Goal: Complete application form: Complete application form

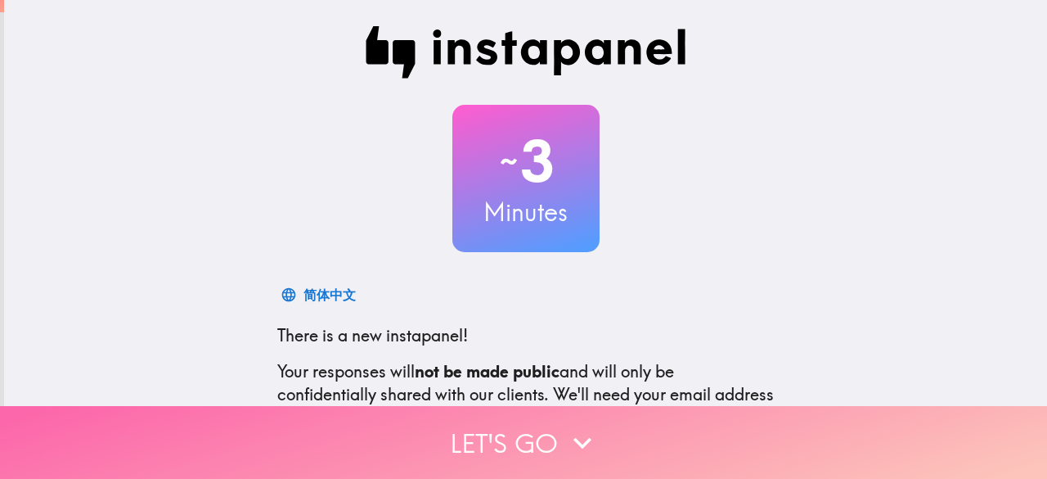
click at [506, 424] on button "Let's go" at bounding box center [523, 442] width 1047 height 73
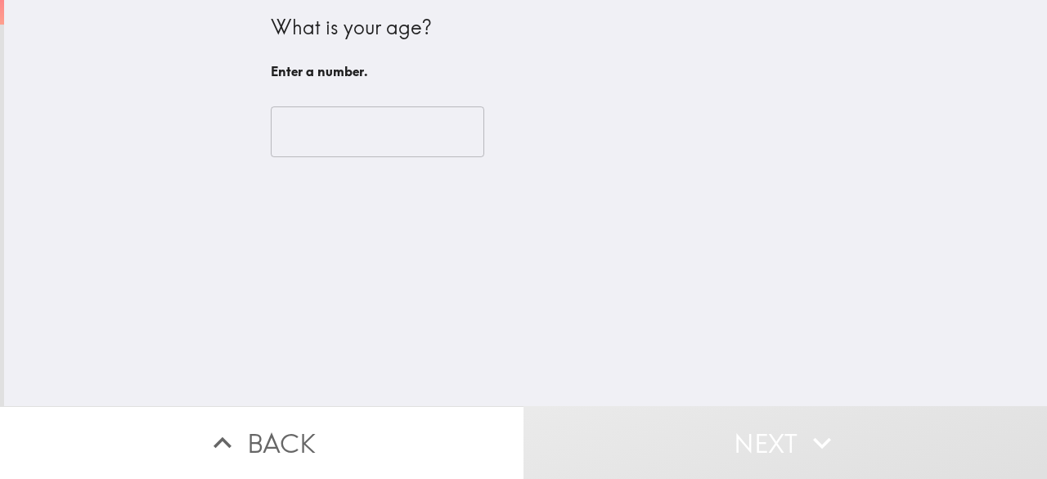
click at [310, 151] on input "number" at bounding box center [378, 131] width 214 height 51
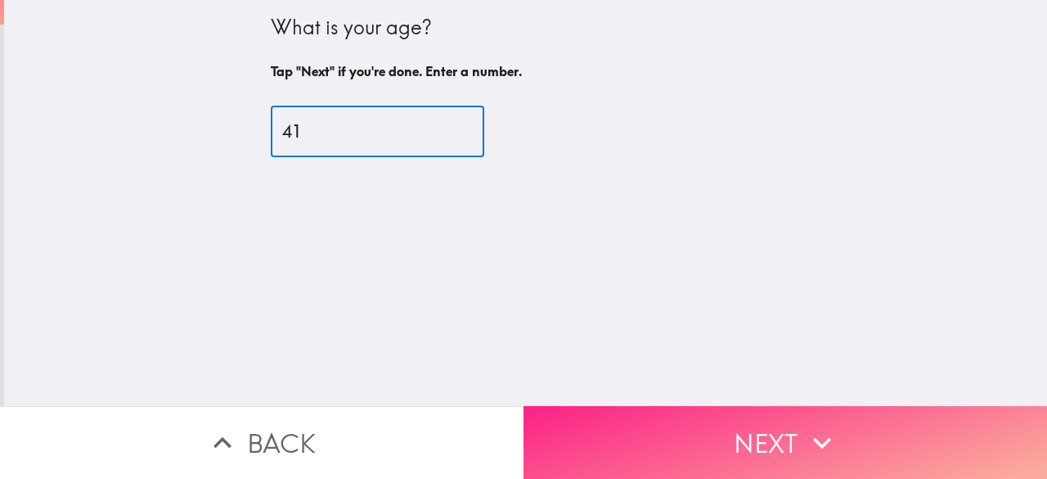
type input "41"
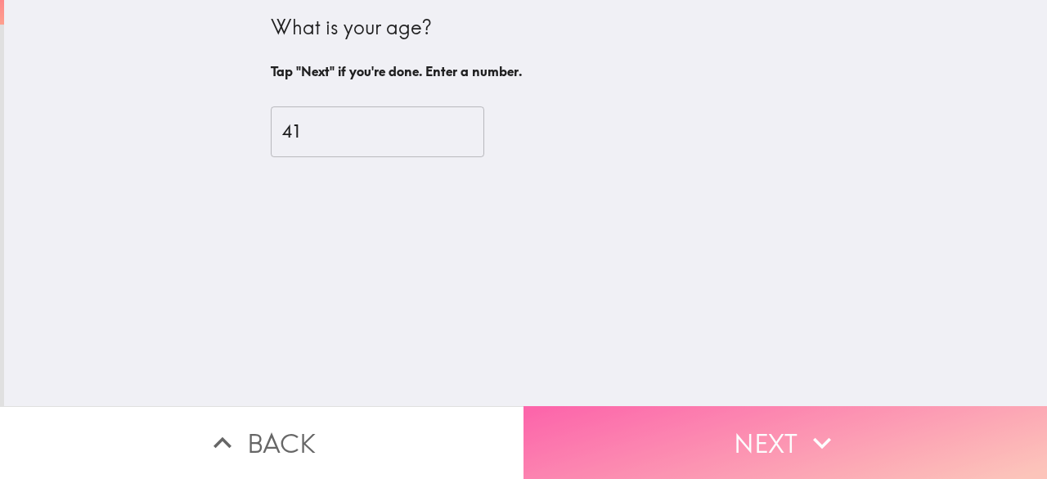
click at [612, 424] on button "Next" at bounding box center [786, 442] width 524 height 73
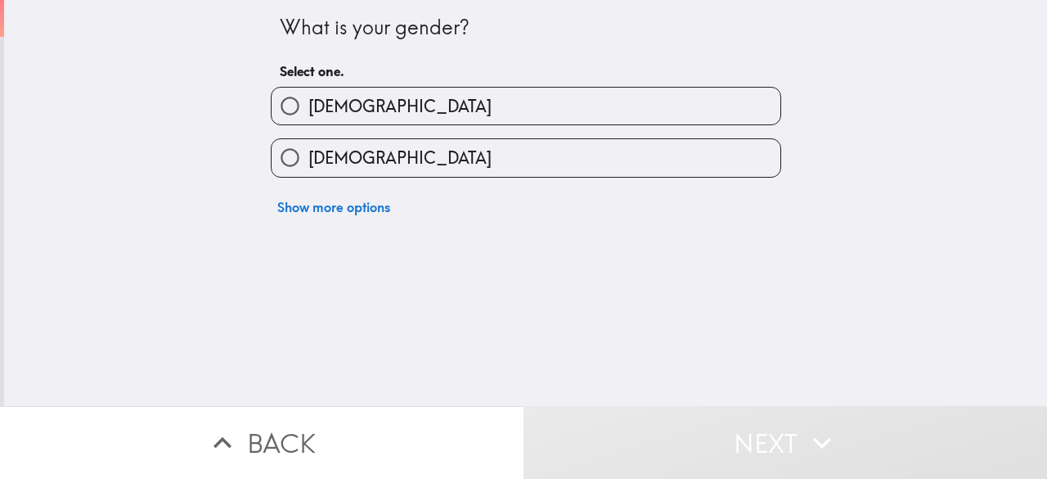
click at [365, 107] on label "[DEMOGRAPHIC_DATA]" at bounding box center [526, 106] width 509 height 37
click at [308, 107] on input "[DEMOGRAPHIC_DATA]" at bounding box center [290, 106] width 37 height 37
radio input "true"
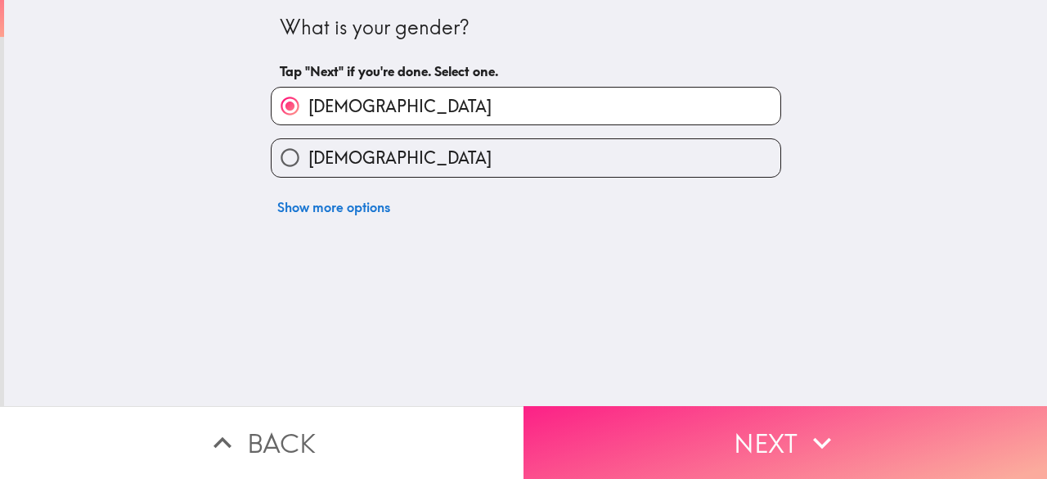
click at [619, 423] on button "Next" at bounding box center [786, 442] width 524 height 73
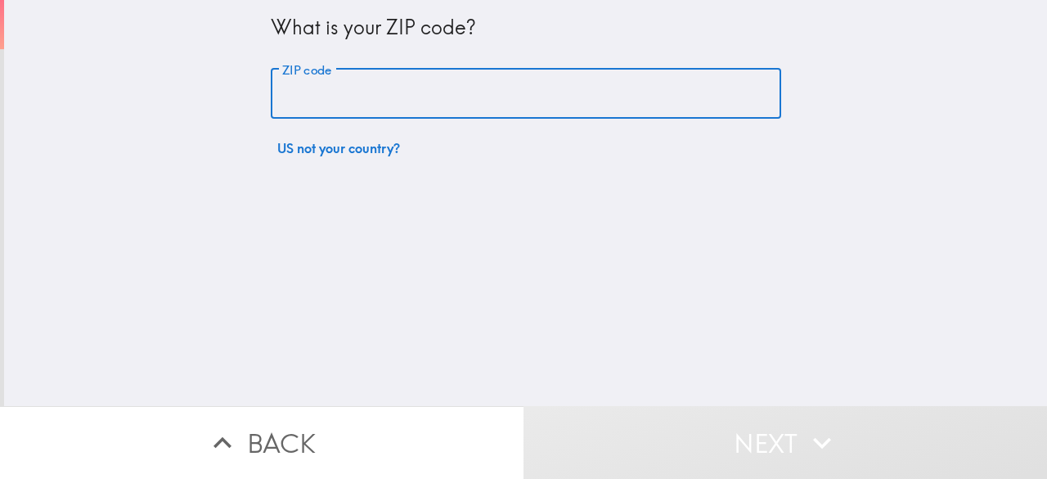
click at [397, 102] on input "ZIP code" at bounding box center [526, 94] width 510 height 51
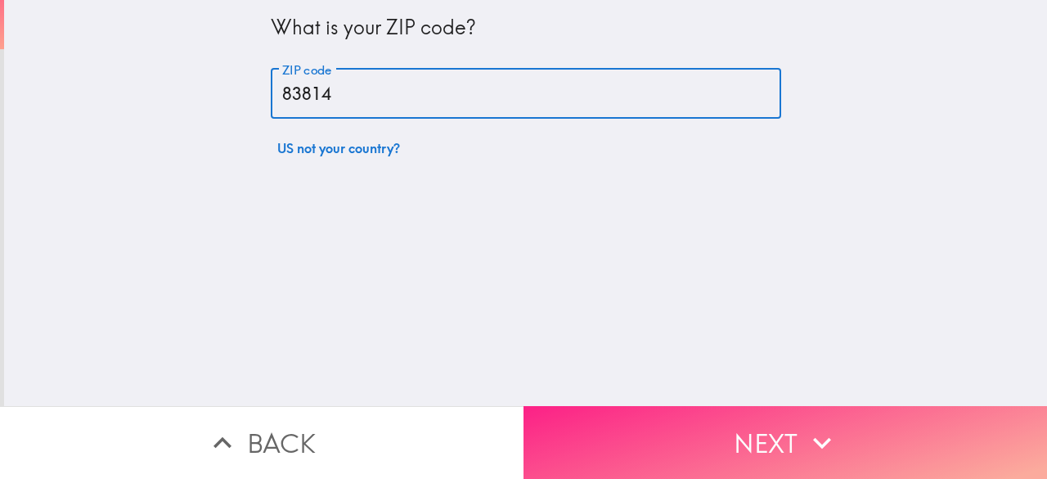
type input "83814"
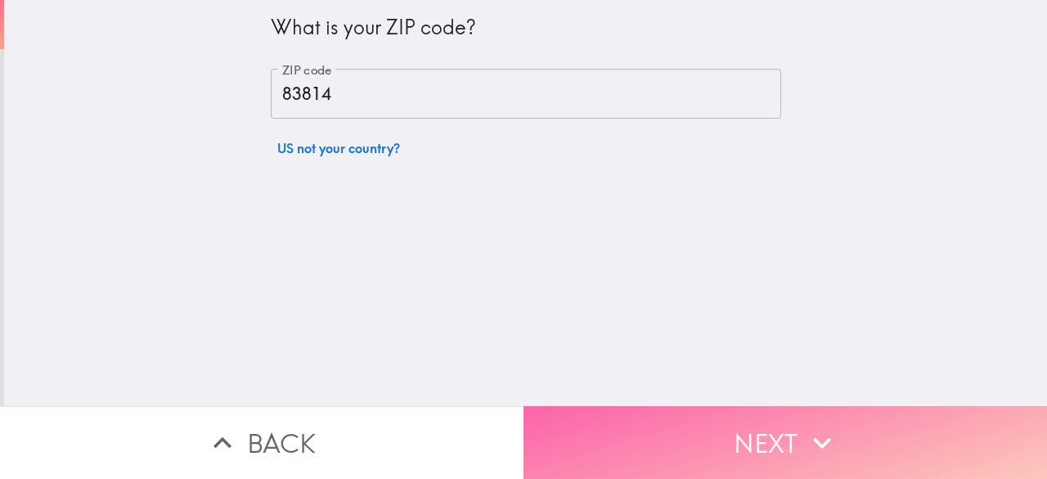
click at [680, 410] on button "Next" at bounding box center [786, 442] width 524 height 73
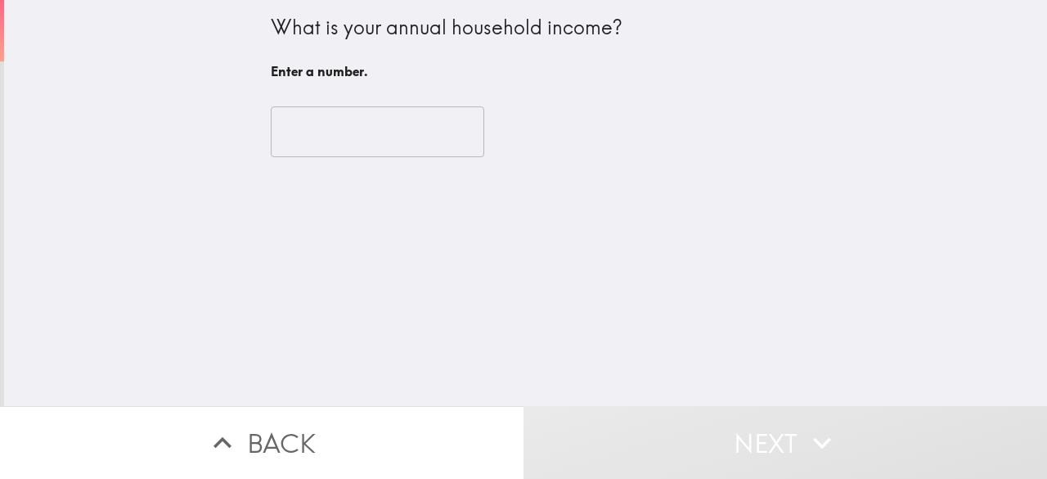
click at [311, 140] on input "number" at bounding box center [378, 131] width 214 height 51
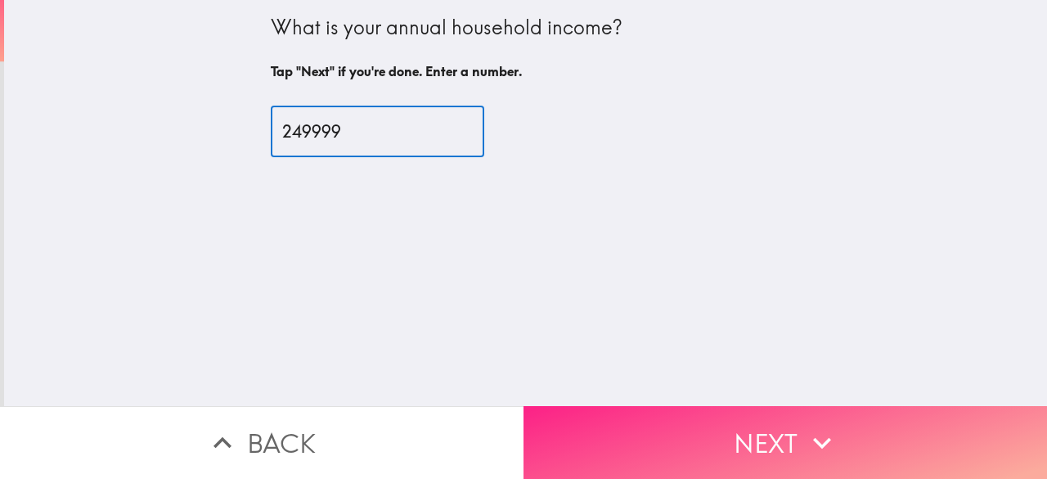
type input "249999"
click at [639, 423] on button "Next" at bounding box center [786, 442] width 524 height 73
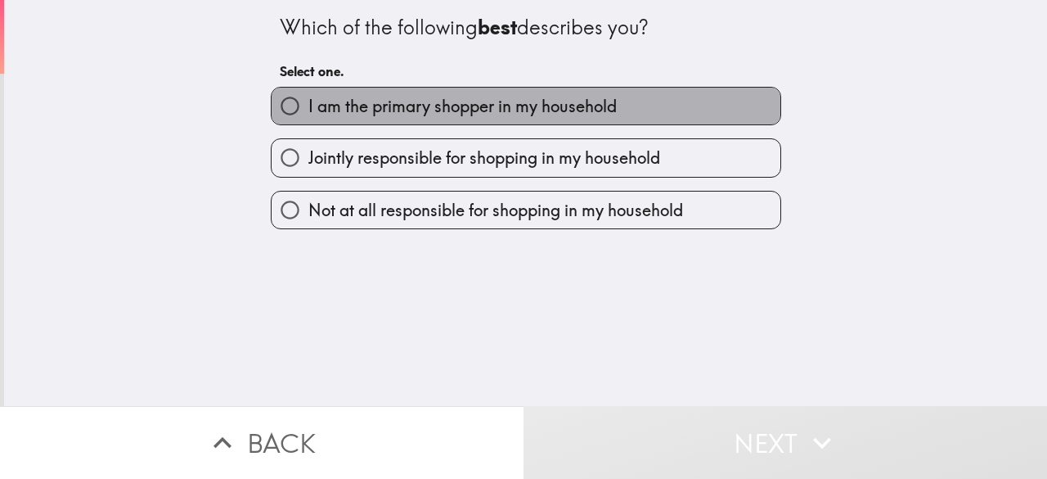
click at [442, 115] on span "I am the primary shopper in my household" at bounding box center [462, 106] width 308 height 23
click at [308, 115] on input "I am the primary shopper in my household" at bounding box center [290, 106] width 37 height 37
radio input "true"
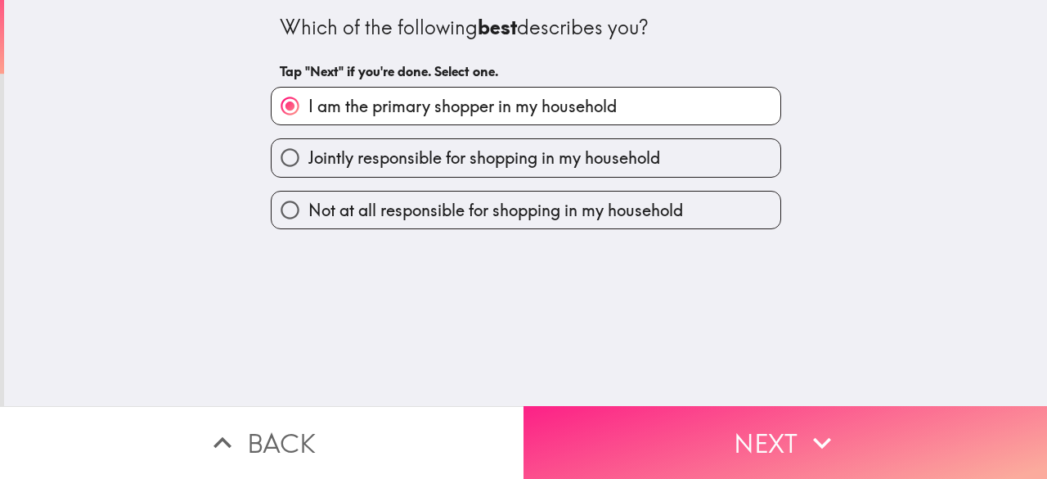
click at [564, 418] on button "Next" at bounding box center [786, 442] width 524 height 73
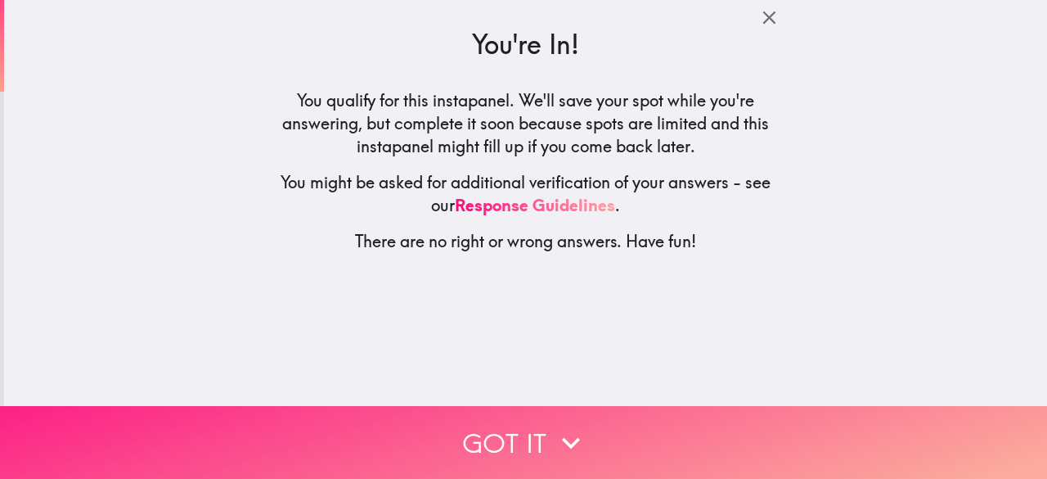
click at [564, 425] on icon "button" at bounding box center [571, 443] width 36 height 36
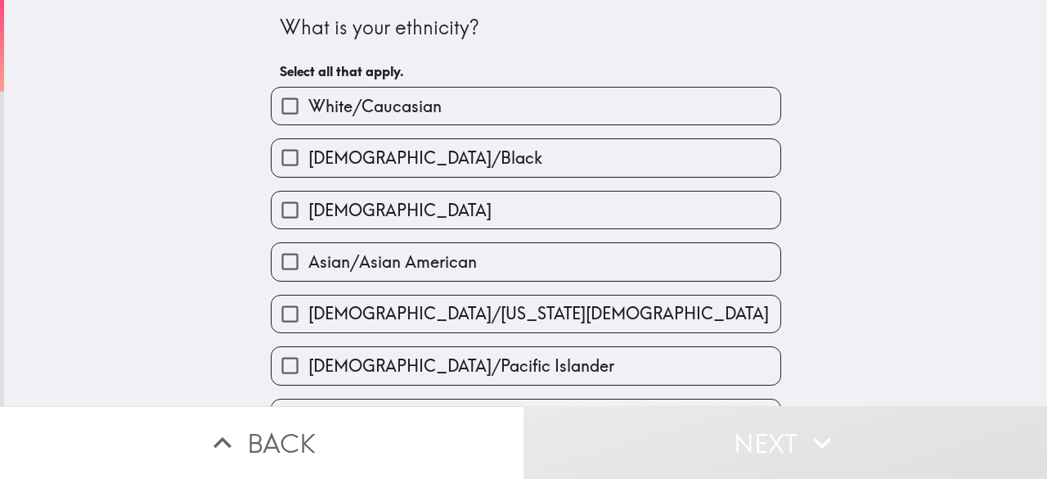
click at [378, 101] on span "White/Caucasian" at bounding box center [374, 106] width 133 height 23
click at [308, 101] on input "White/Caucasian" at bounding box center [290, 106] width 37 height 37
checkbox input "true"
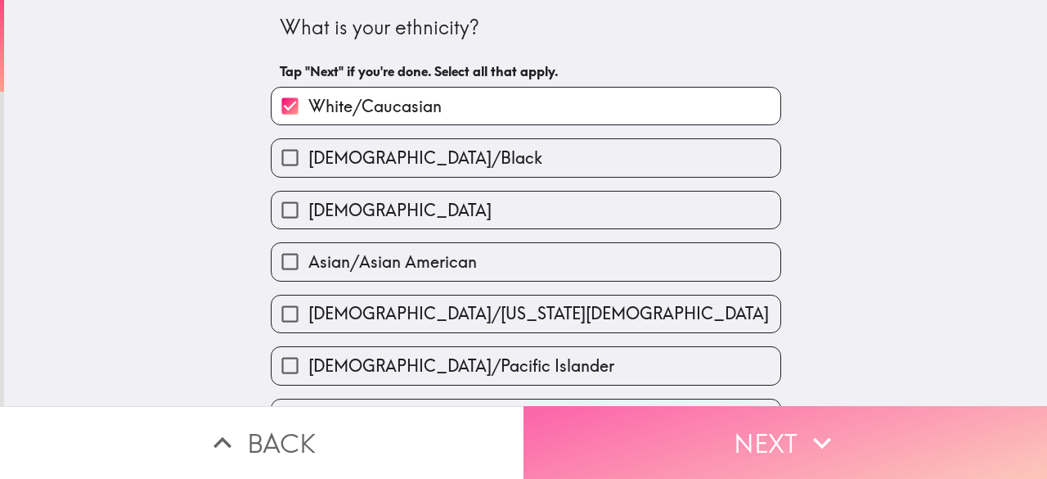
click at [654, 426] on button "Next" at bounding box center [786, 442] width 524 height 73
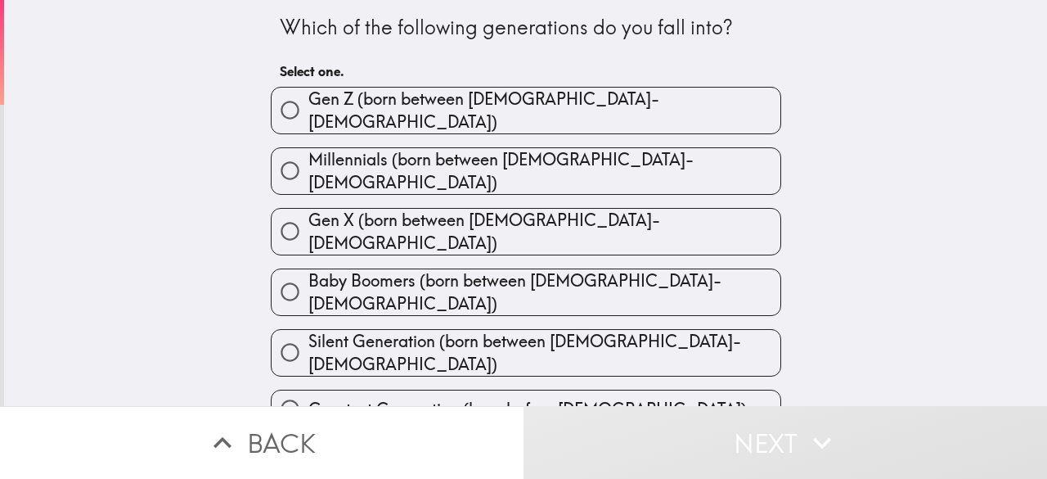
click at [454, 157] on span "Millennials (born between [DEMOGRAPHIC_DATA]-[DEMOGRAPHIC_DATA])" at bounding box center [544, 171] width 472 height 46
click at [308, 157] on input "Millennials (born between [DEMOGRAPHIC_DATA]-[DEMOGRAPHIC_DATA])" at bounding box center [290, 170] width 37 height 37
radio input "true"
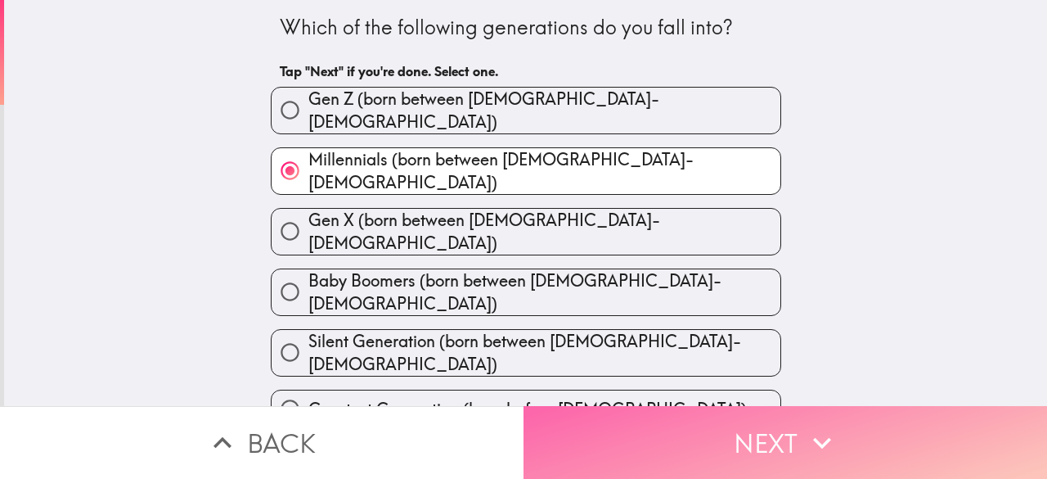
click at [605, 425] on button "Next" at bounding box center [786, 442] width 524 height 73
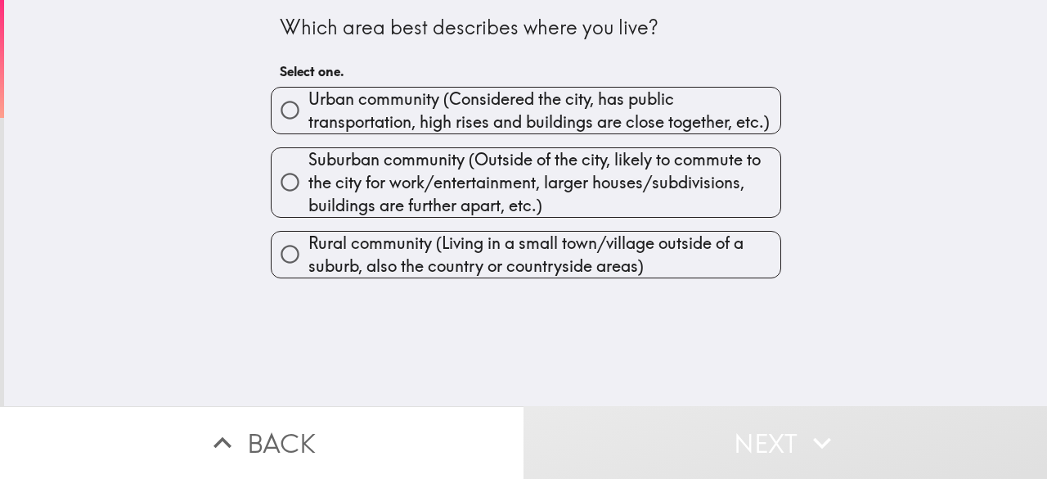
drag, startPoint x: 262, startPoint y: 20, endPoint x: 641, endPoint y: 28, distance: 379.7
click at [641, 28] on div "Which area best describes where you live? Select one. Urban community (Consider…" at bounding box center [526, 139] width 524 height 278
click at [374, 114] on span "Urban community (Considered the city, has public transportation, high rises and…" at bounding box center [544, 111] width 472 height 46
click at [308, 114] on input "Urban community (Considered the city, has public transportation, high rises and…" at bounding box center [290, 110] width 37 height 37
radio input "true"
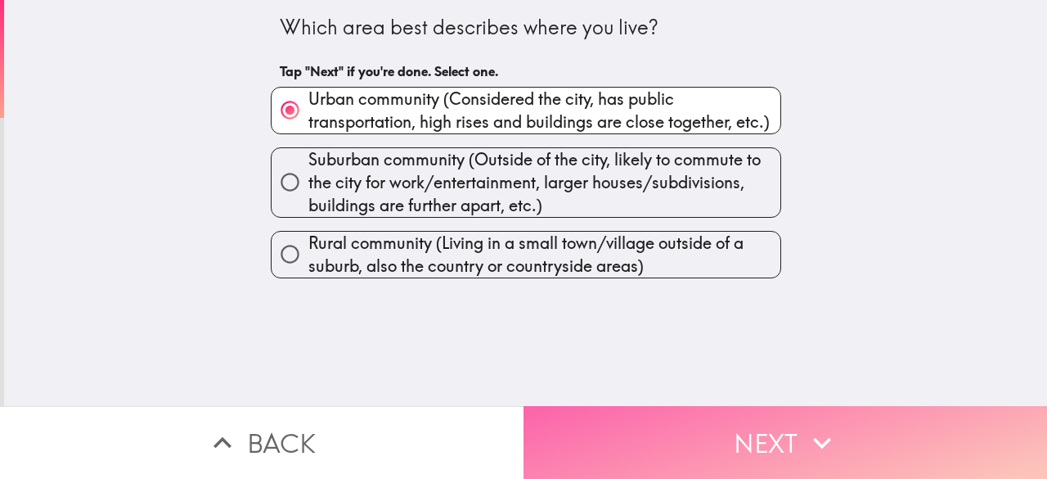
click at [680, 434] on button "Next" at bounding box center [786, 442] width 524 height 73
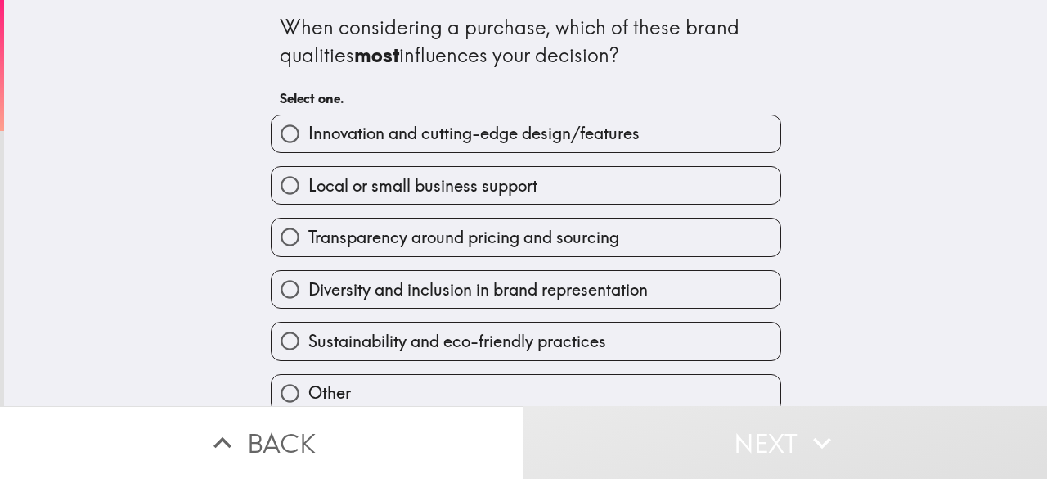
drag, startPoint x: 260, startPoint y: 20, endPoint x: 569, endPoint y: 43, distance: 310.1
click at [569, 43] on div "When considering a purchase, which of these brand qualities most influences you…" at bounding box center [526, 232] width 524 height 465
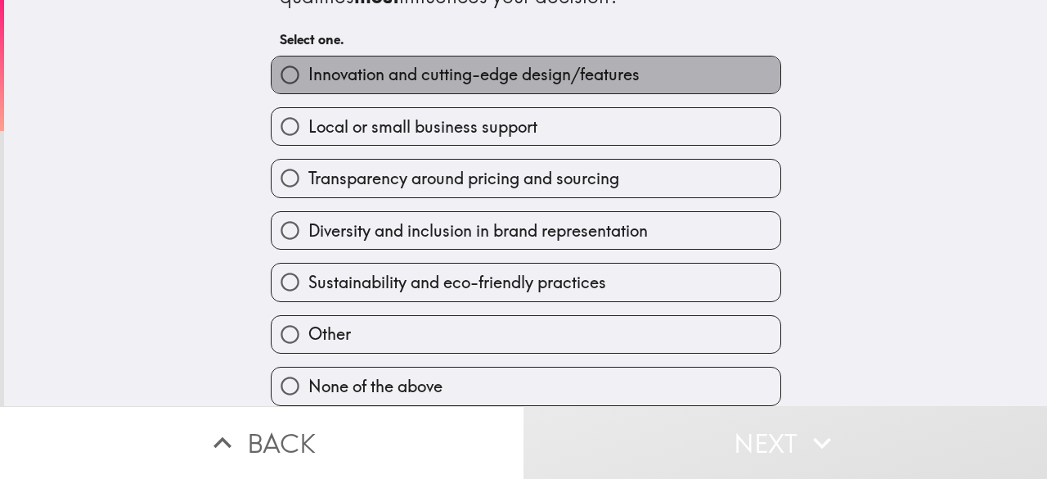
click at [362, 63] on span "Innovation and cutting-edge design/features" at bounding box center [473, 74] width 331 height 23
click at [308, 58] on input "Innovation and cutting-edge design/features" at bounding box center [290, 74] width 37 height 37
radio input "true"
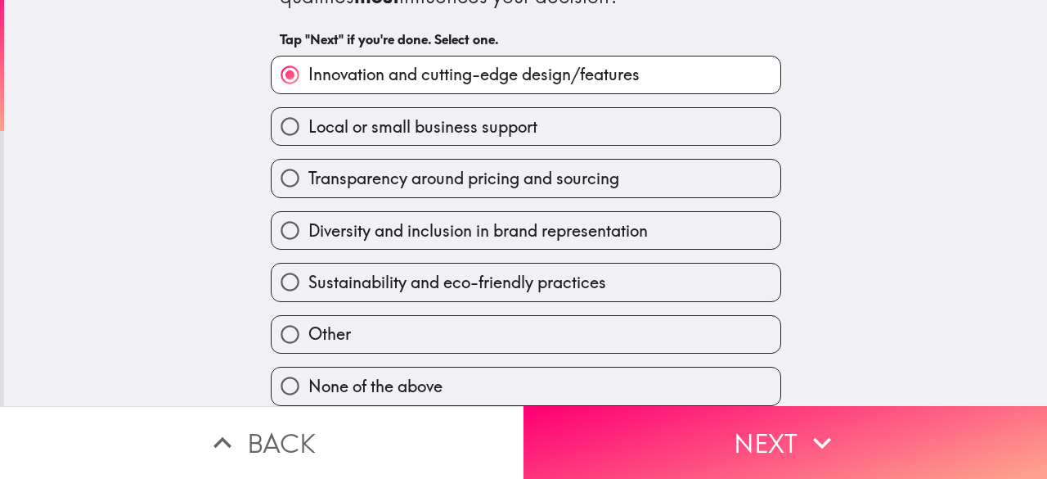
click at [355, 219] on span "Diversity and inclusion in brand representation" at bounding box center [477, 230] width 339 height 23
click at [308, 212] on input "Diversity and inclusion in brand representation" at bounding box center [290, 230] width 37 height 37
radio input "true"
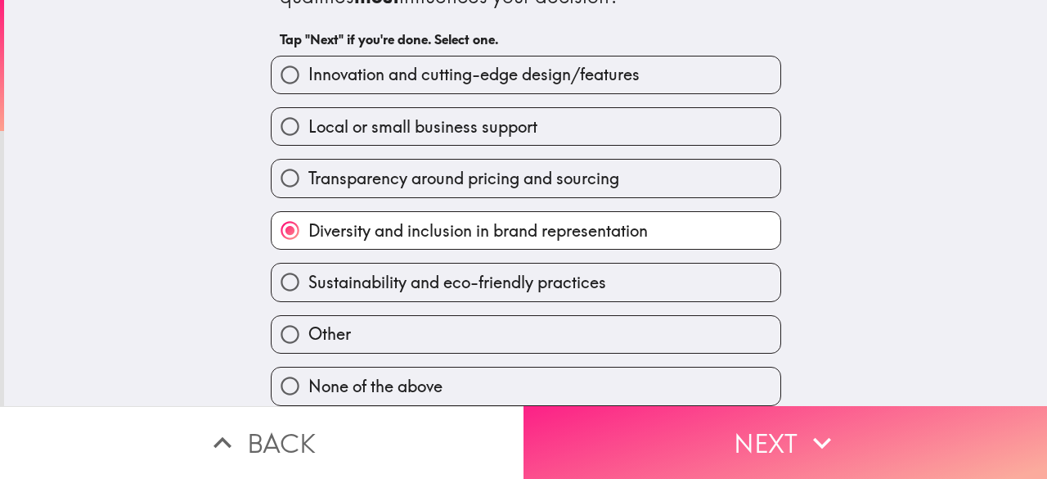
click at [650, 449] on button "Next" at bounding box center [786, 442] width 524 height 73
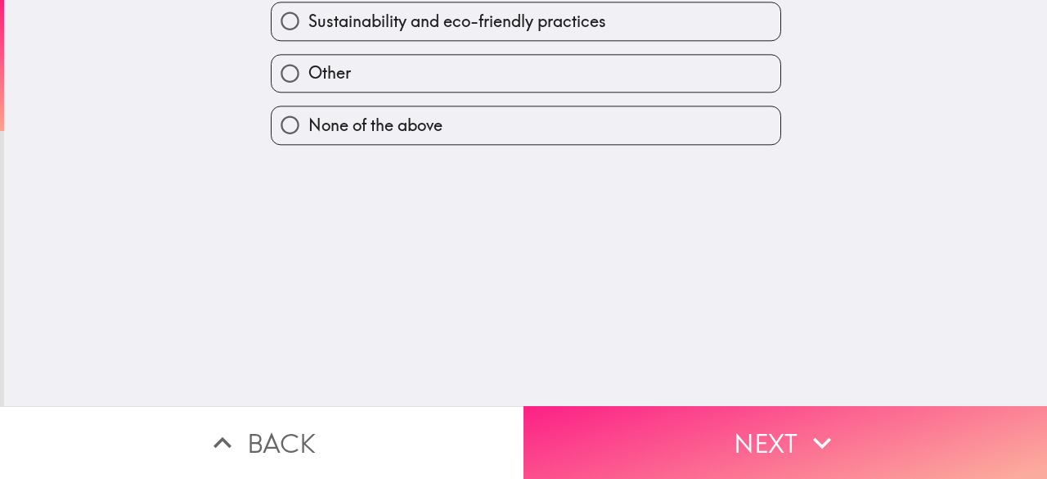
scroll to position [0, 0]
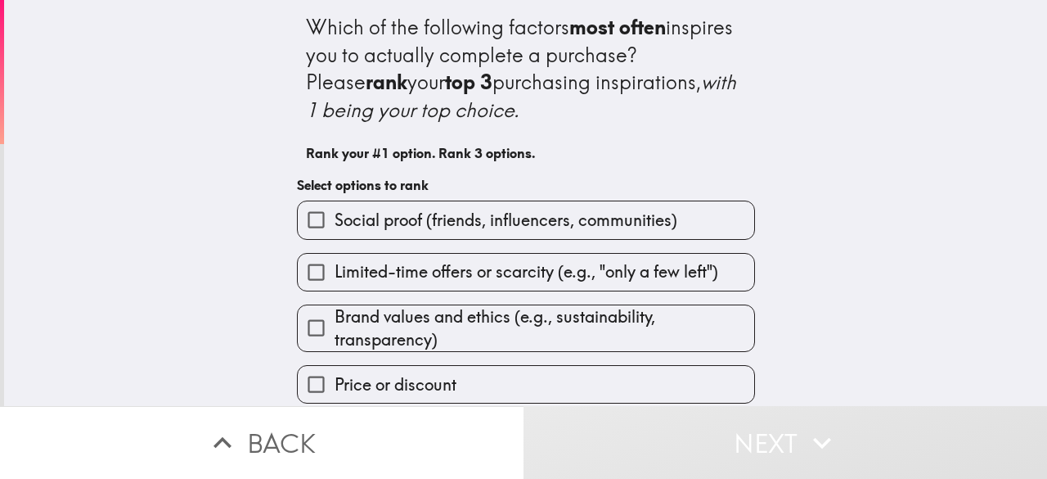
click at [434, 230] on span "Social proof (friends, influencers, communities)" at bounding box center [506, 220] width 343 height 23
click at [335, 230] on input "Social proof (friends, influencers, communities)" at bounding box center [316, 219] width 37 height 37
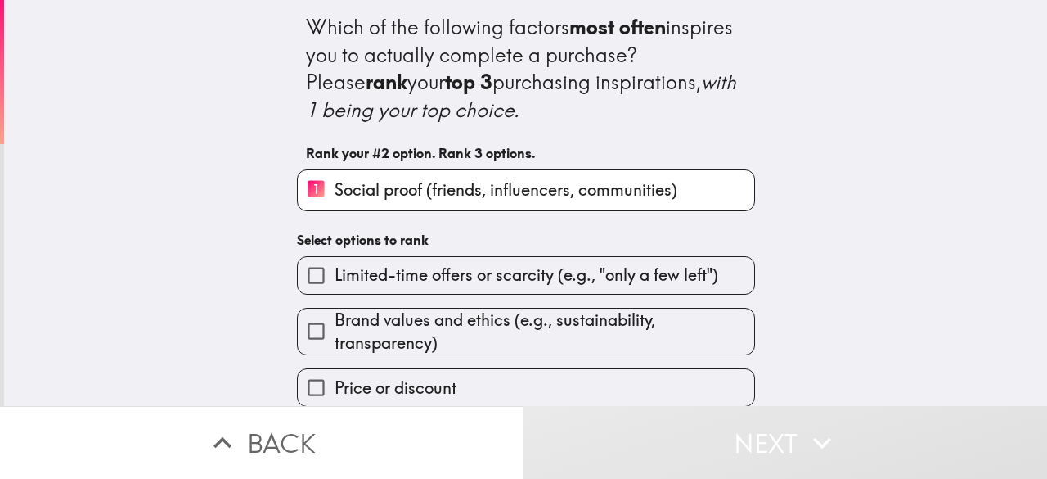
click at [375, 336] on span "Brand values and ethics (e.g., sustainability, transparency)" at bounding box center [545, 331] width 420 height 46
click at [335, 336] on input "Brand values and ethics (e.g., sustainability, transparency)" at bounding box center [316, 330] width 37 height 37
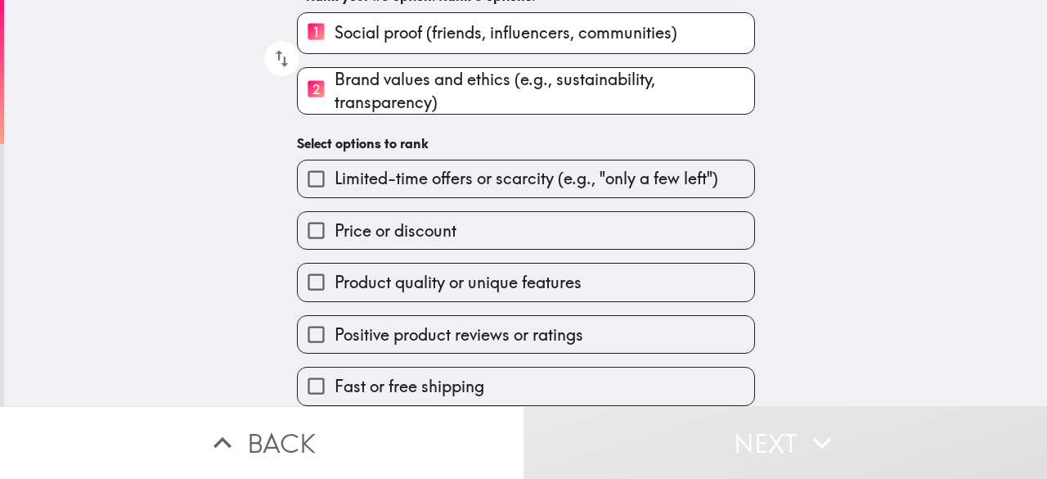
scroll to position [173, 0]
click at [410, 276] on span "Product quality or unique features" at bounding box center [458, 282] width 247 height 23
click at [335, 276] on input "Product quality or unique features" at bounding box center [316, 281] width 37 height 37
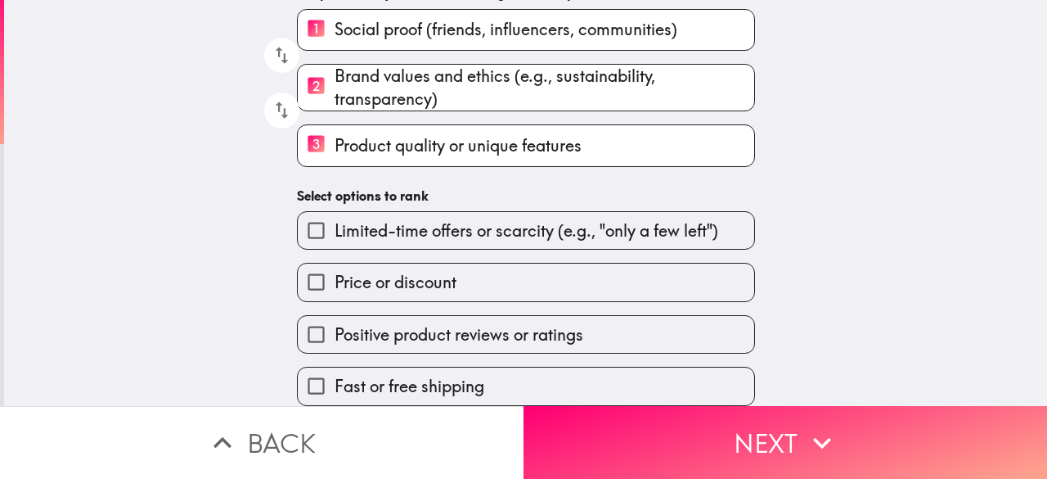
scroll to position [176, 0]
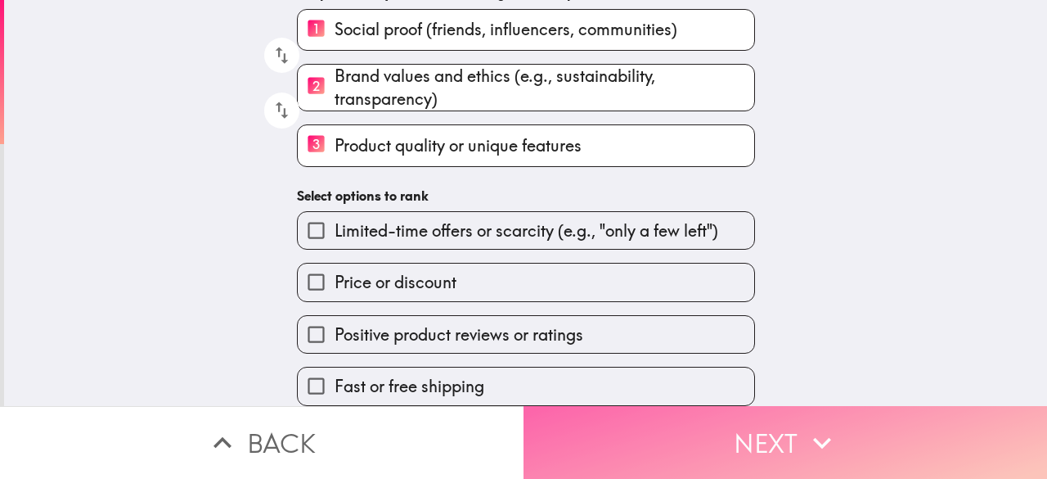
click at [707, 436] on button "Next" at bounding box center [786, 442] width 524 height 73
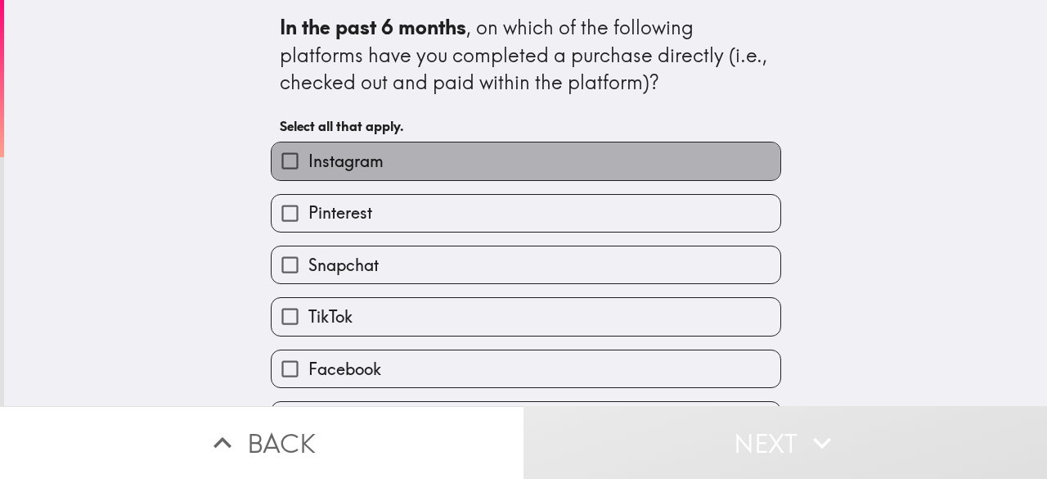
click at [326, 167] on span "Instagram" at bounding box center [345, 161] width 75 height 23
click at [308, 167] on input "Instagram" at bounding box center [290, 160] width 37 height 37
checkbox input "true"
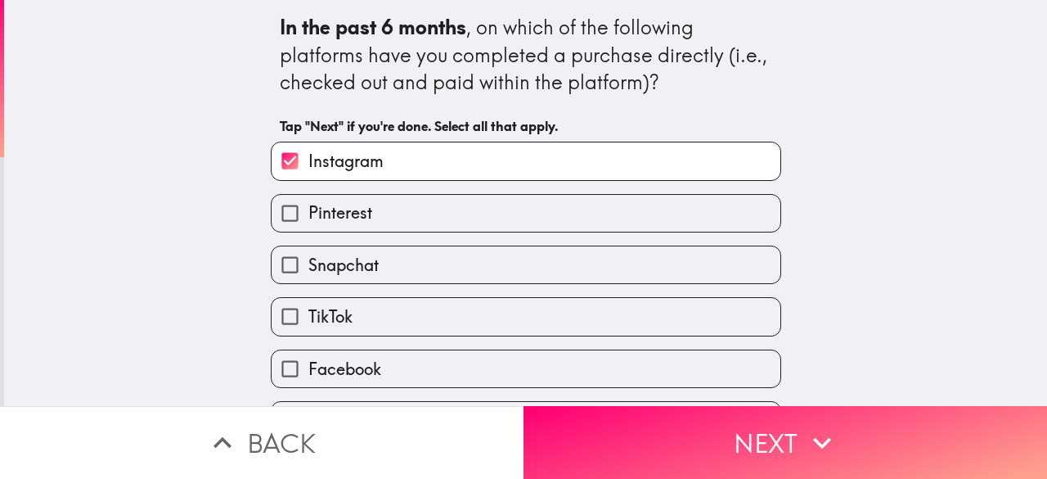
click at [327, 264] on span "Snapchat" at bounding box center [343, 265] width 70 height 23
click at [308, 264] on input "Snapchat" at bounding box center [290, 264] width 37 height 37
checkbox input "true"
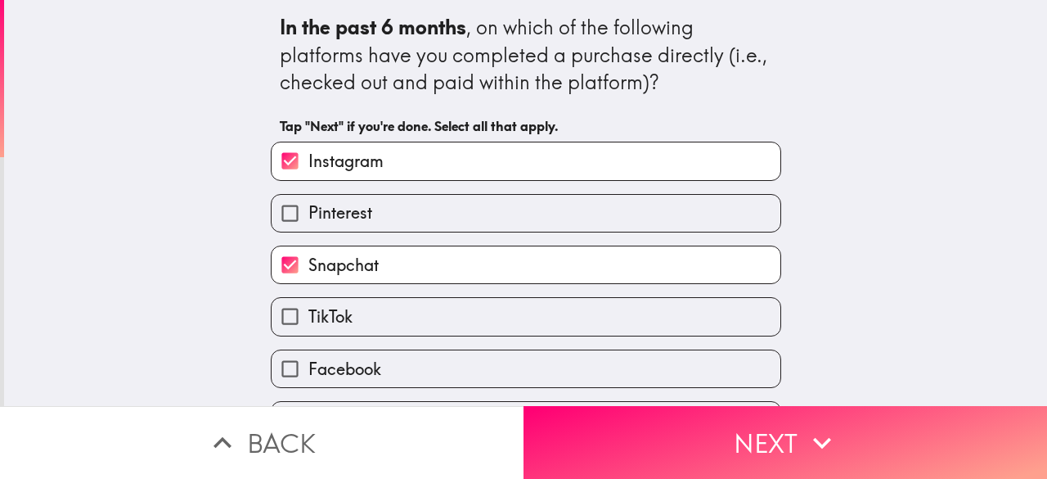
click at [327, 366] on span "Facebook" at bounding box center [344, 368] width 73 height 23
click at [308, 366] on input "Facebook" at bounding box center [290, 368] width 37 height 37
checkbox input "true"
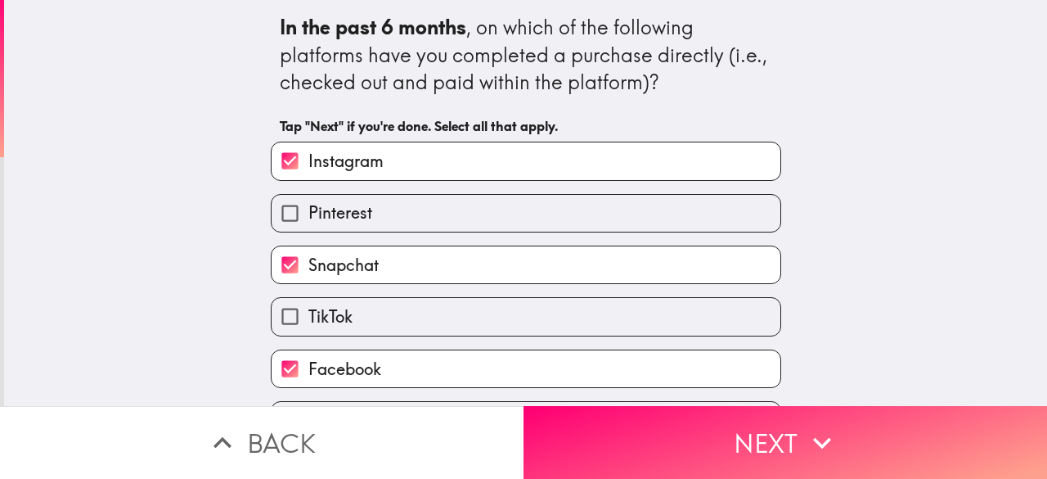
scroll to position [101, 0]
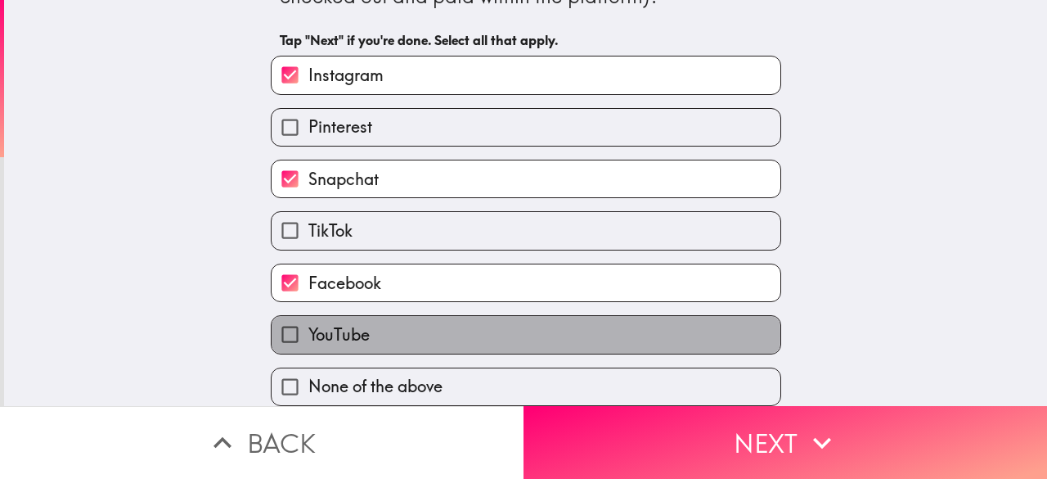
click at [346, 323] on span "YouTube" at bounding box center [338, 334] width 61 height 23
click at [308, 321] on input "YouTube" at bounding box center [290, 334] width 37 height 37
checkbox input "true"
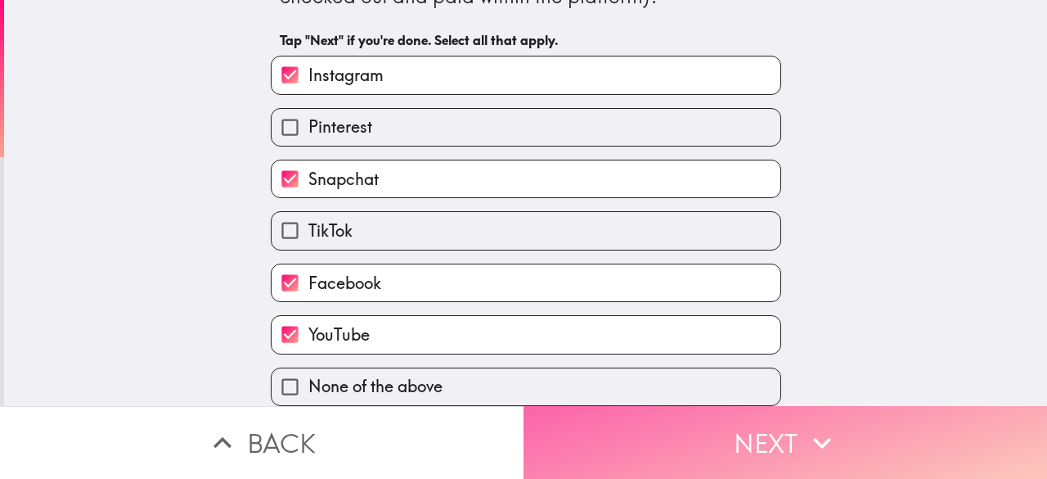
click at [730, 439] on button "Next" at bounding box center [786, 442] width 524 height 73
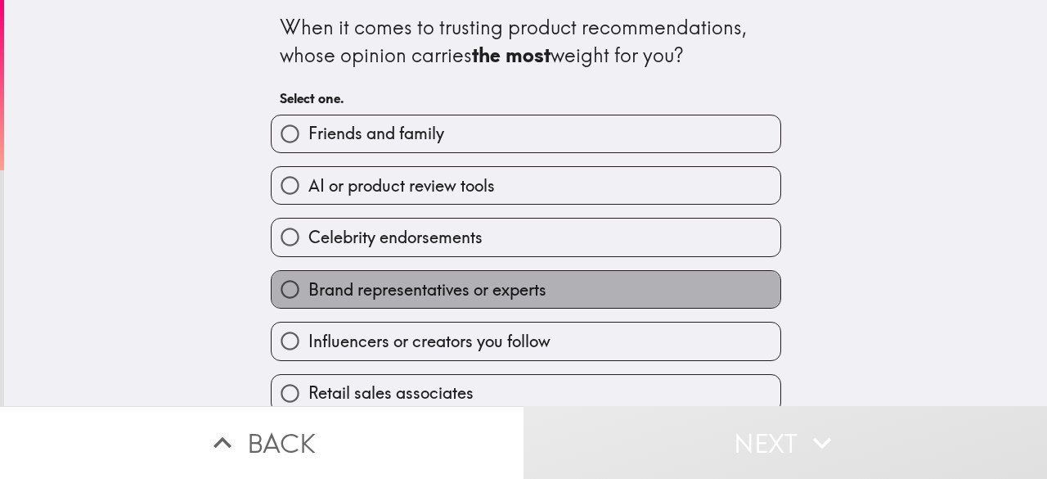
click at [425, 299] on span "Brand representatives or experts" at bounding box center [427, 289] width 238 height 23
click at [308, 299] on input "Brand representatives or experts" at bounding box center [290, 289] width 37 height 37
radio input "true"
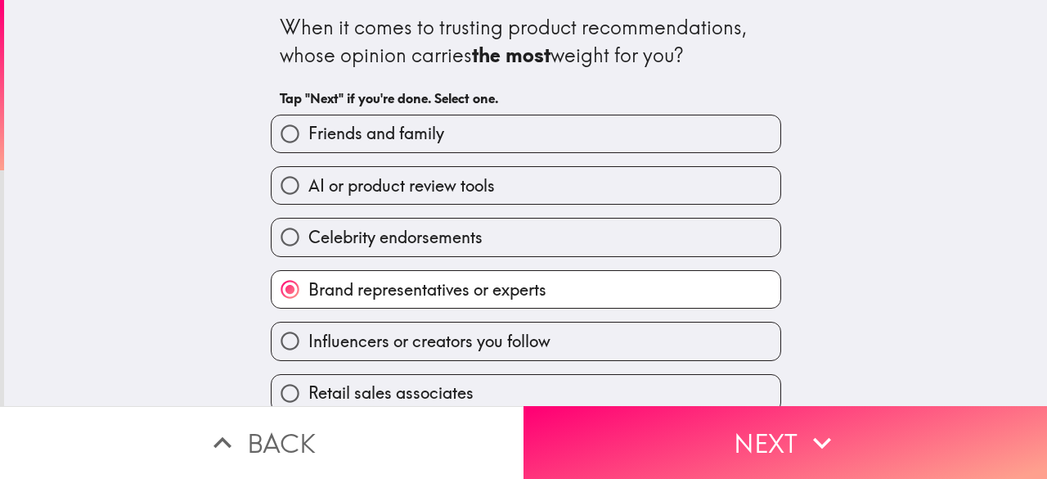
scroll to position [21, 0]
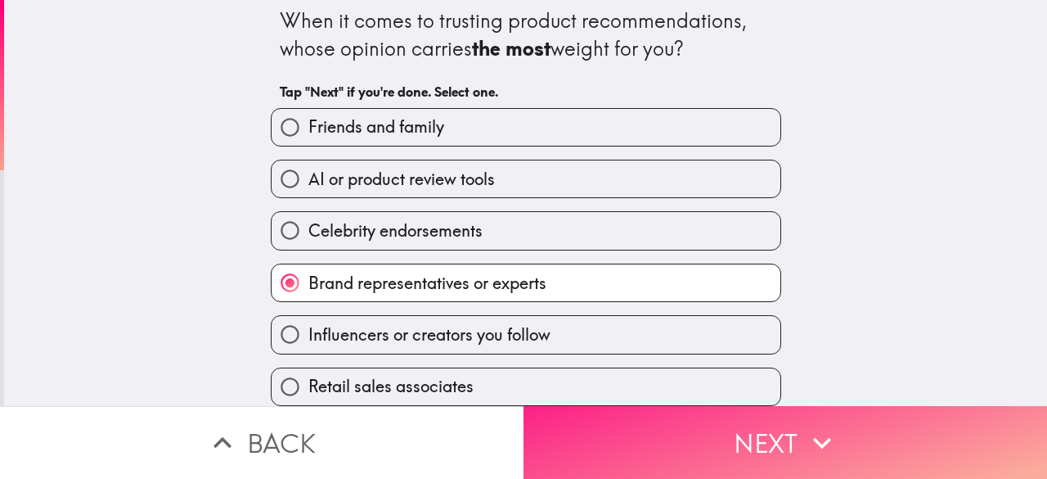
click at [615, 428] on button "Next" at bounding box center [786, 442] width 524 height 73
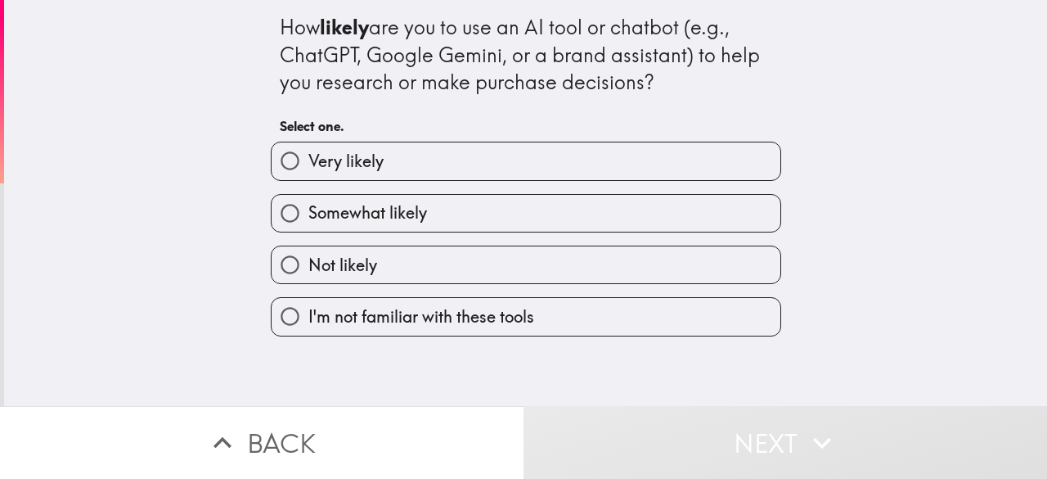
click at [391, 153] on label "Very likely" at bounding box center [526, 160] width 509 height 37
click at [308, 153] on input "Very likely" at bounding box center [290, 160] width 37 height 37
radio input "true"
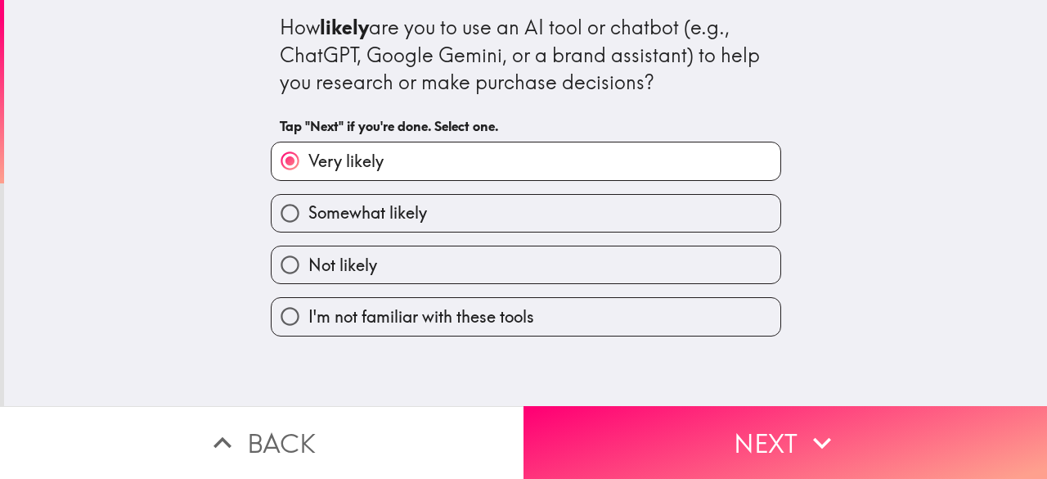
click at [326, 220] on span "Somewhat likely" at bounding box center [367, 212] width 119 height 23
click at [308, 220] on input "Somewhat likely" at bounding box center [290, 213] width 37 height 37
radio input "true"
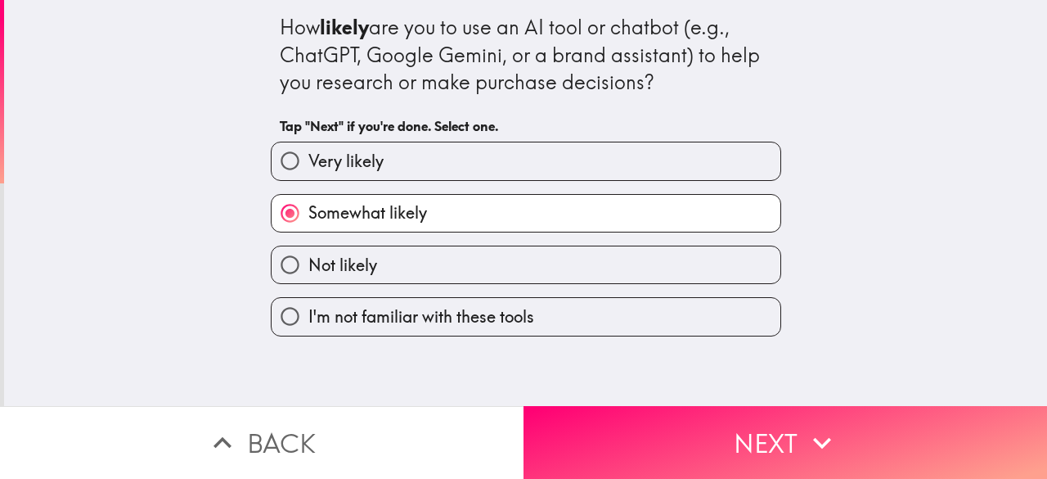
drag, startPoint x: 270, startPoint y: 22, endPoint x: 641, endPoint y: 31, distance: 370.7
click at [641, 31] on div "How likely are you to use an AI tool or chatbot (e.g., ChatGPT, Google Gemini, …" at bounding box center [526, 168] width 524 height 336
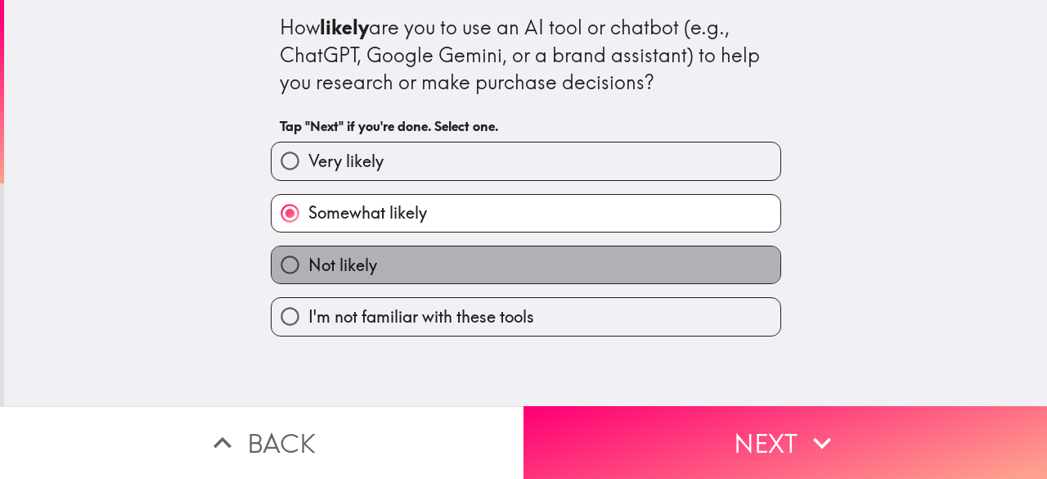
click at [352, 271] on span "Not likely" at bounding box center [342, 265] width 69 height 23
click at [308, 271] on input "Not likely" at bounding box center [290, 264] width 37 height 37
radio input "true"
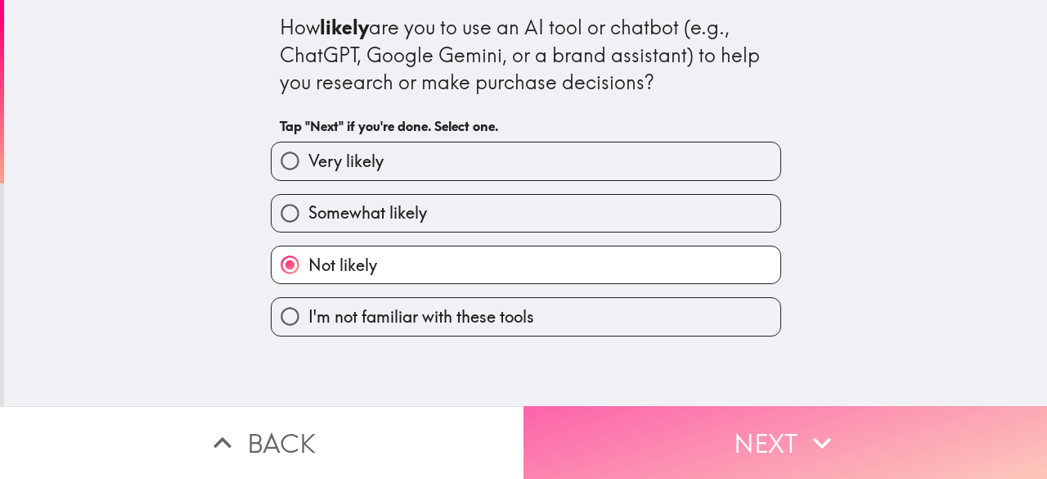
click at [672, 426] on button "Next" at bounding box center [786, 442] width 524 height 73
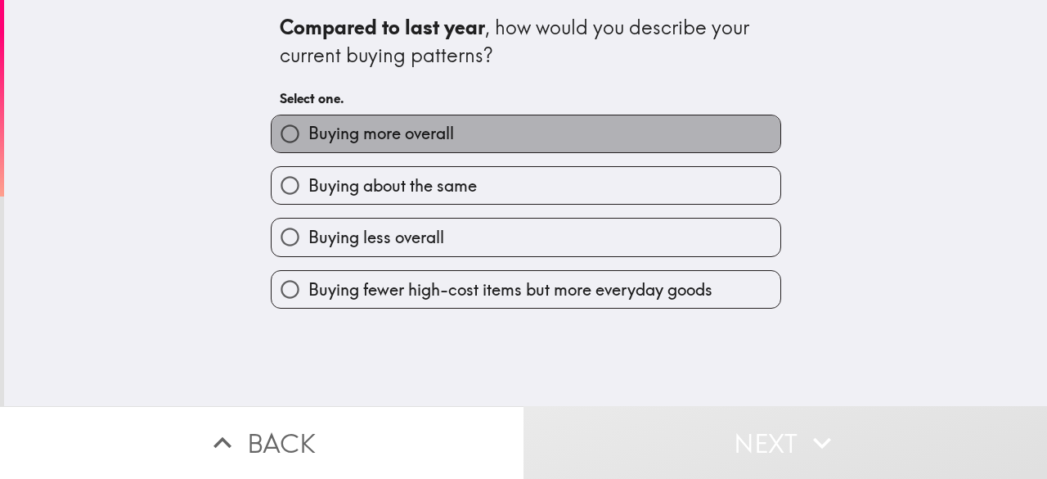
click at [429, 138] on span "Buying more overall" at bounding box center [381, 133] width 146 height 23
click at [308, 138] on input "Buying more overall" at bounding box center [290, 133] width 37 height 37
radio input "true"
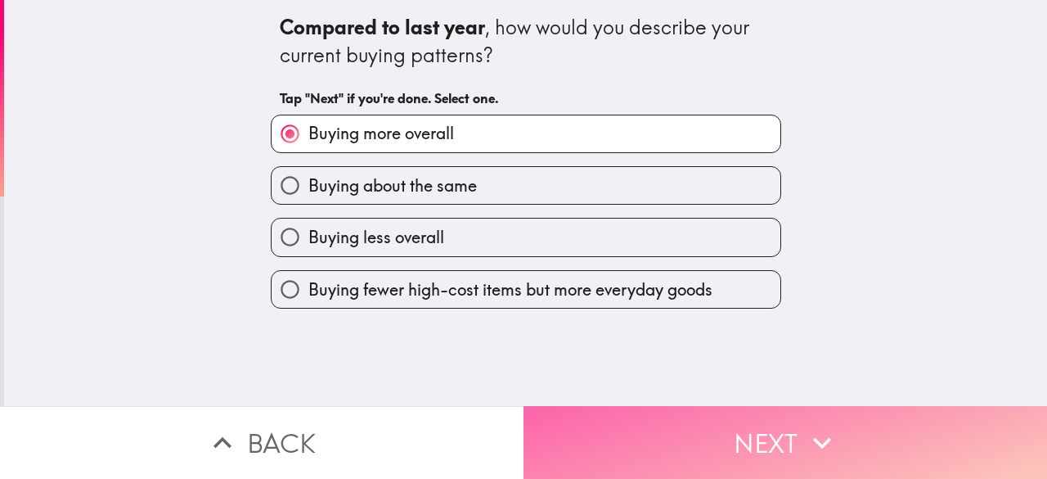
click at [590, 434] on button "Next" at bounding box center [786, 442] width 524 height 73
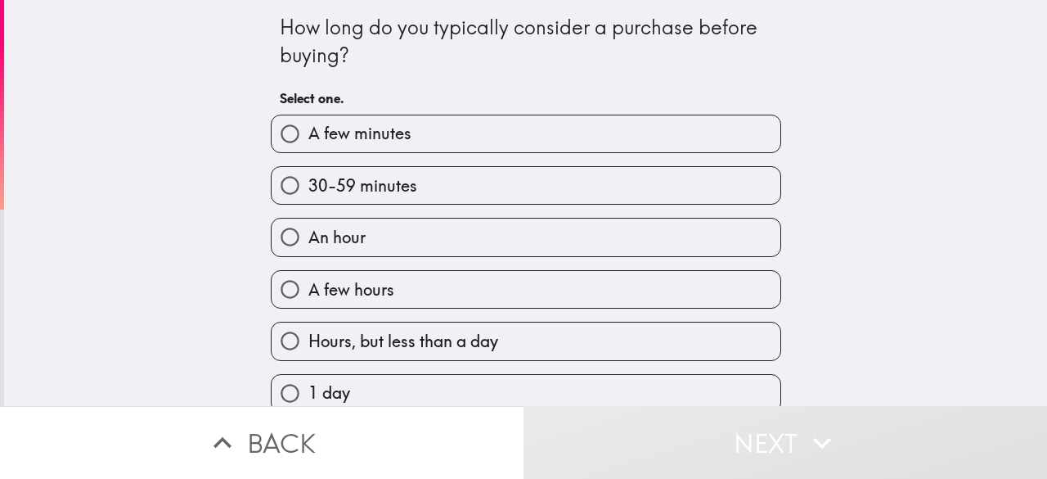
click at [378, 238] on label "An hour" at bounding box center [526, 236] width 509 height 37
click at [308, 238] on input "An hour" at bounding box center [290, 236] width 37 height 37
radio input "true"
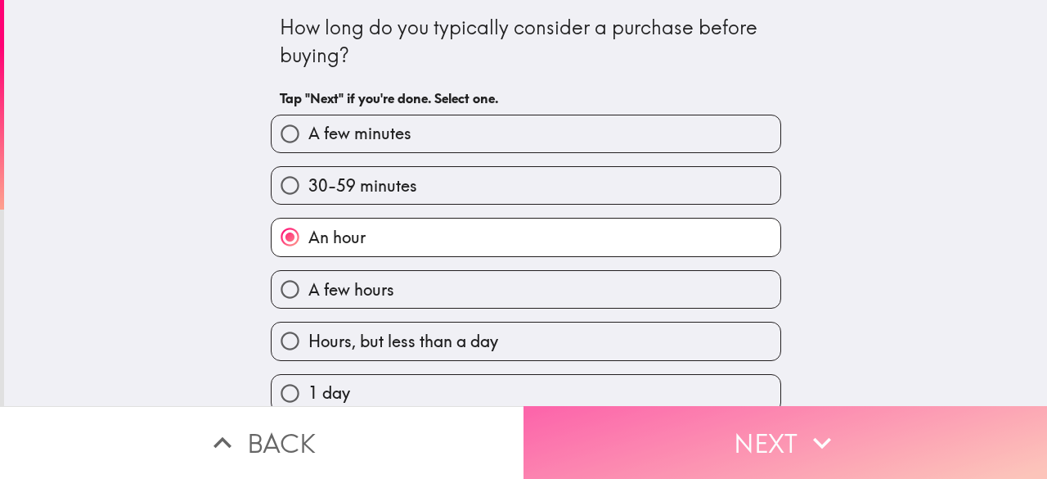
click at [573, 447] on button "Next" at bounding box center [786, 442] width 524 height 73
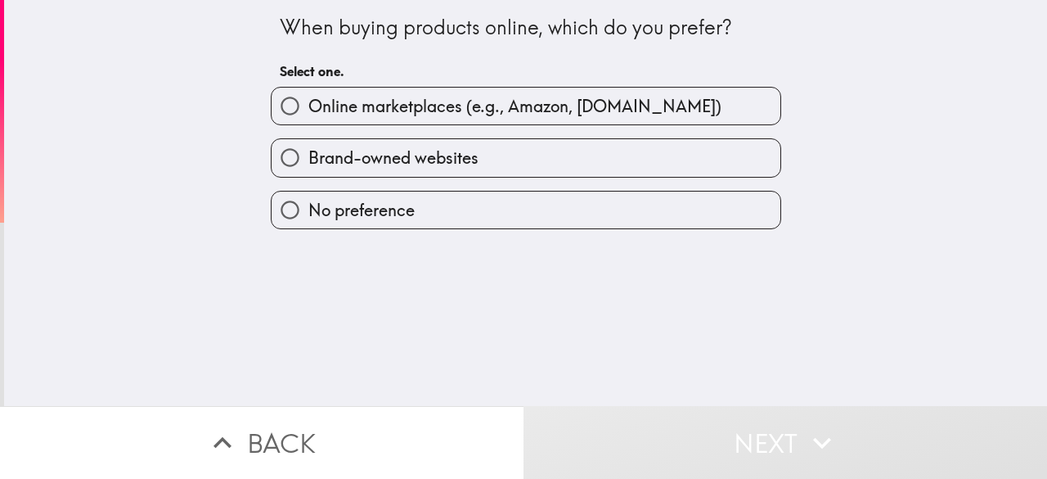
click at [524, 107] on span "Online marketplaces (e.g., Amazon, [DOMAIN_NAME])" at bounding box center [514, 106] width 413 height 23
click at [308, 107] on input "Online marketplaces (e.g., Amazon, [DOMAIN_NAME])" at bounding box center [290, 106] width 37 height 37
radio input "true"
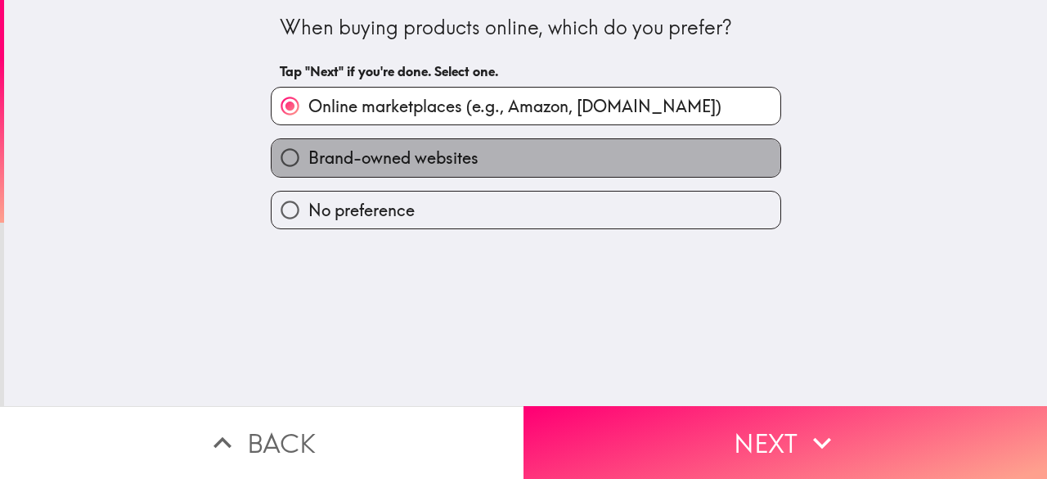
click at [445, 163] on span "Brand-owned websites" at bounding box center [393, 157] width 170 height 23
click at [308, 163] on input "Brand-owned websites" at bounding box center [290, 157] width 37 height 37
radio input "true"
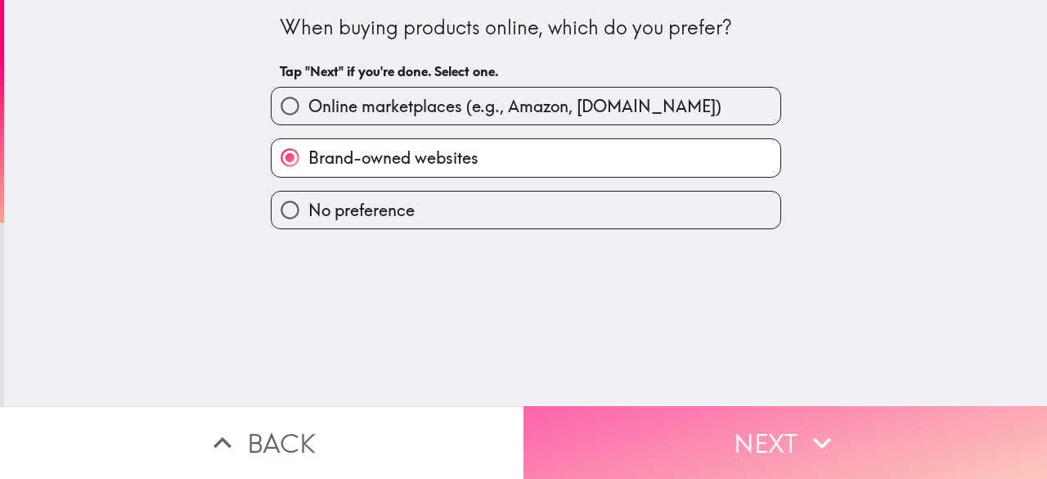
click at [595, 438] on button "Next" at bounding box center [786, 442] width 524 height 73
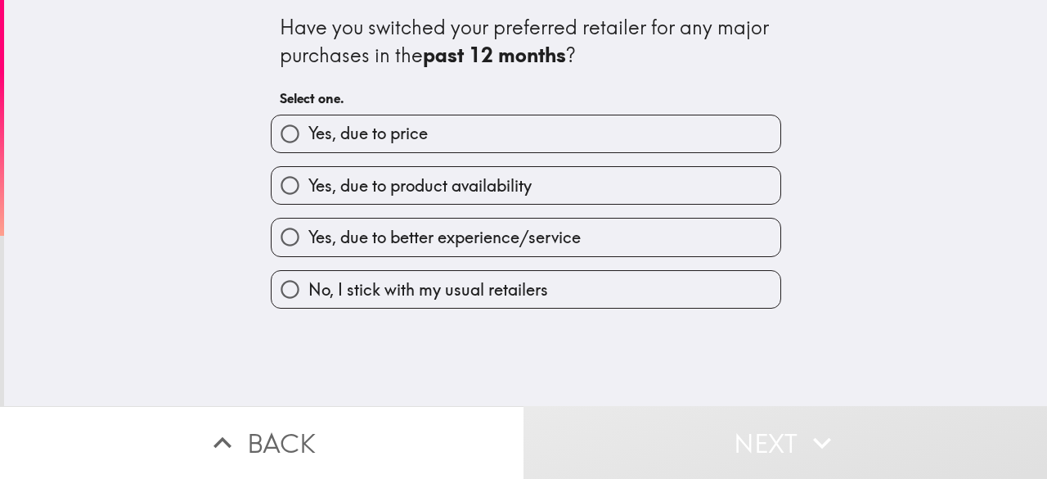
click at [425, 141] on label "Yes, due to price" at bounding box center [526, 133] width 509 height 37
click at [308, 141] on input "Yes, due to price" at bounding box center [290, 133] width 37 height 37
radio input "true"
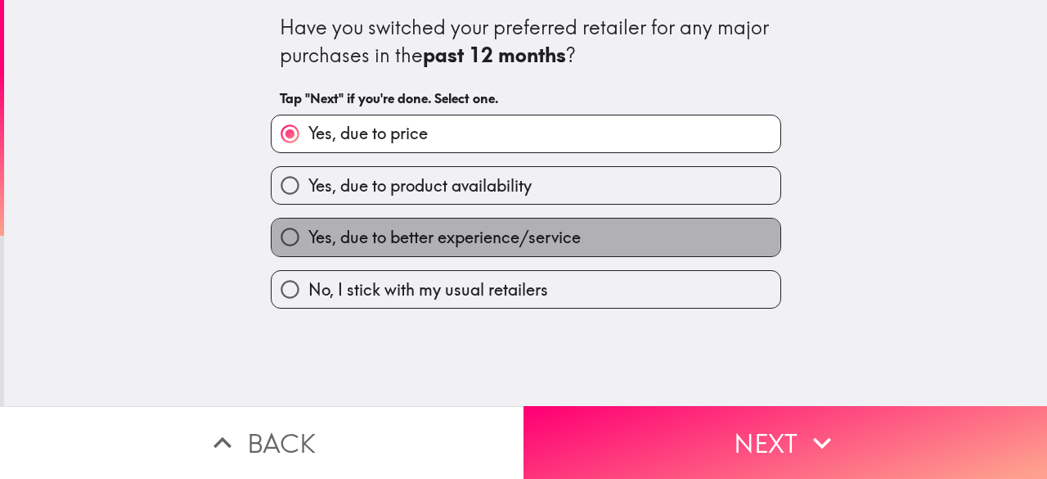
click at [417, 234] on span "Yes, due to better experience/service" at bounding box center [444, 237] width 272 height 23
click at [308, 234] on input "Yes, due to better experience/service" at bounding box center [290, 236] width 37 height 37
radio input "true"
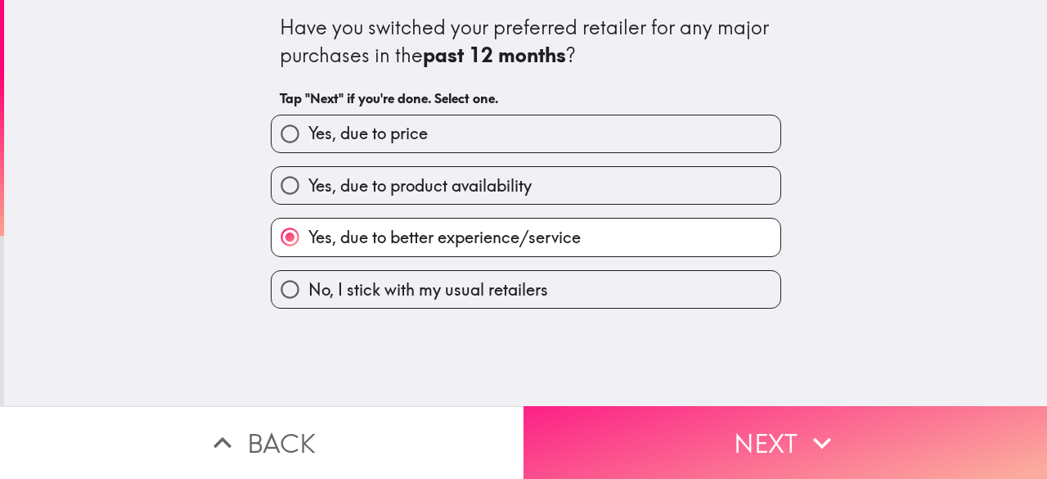
click at [753, 439] on button "Next" at bounding box center [786, 442] width 524 height 73
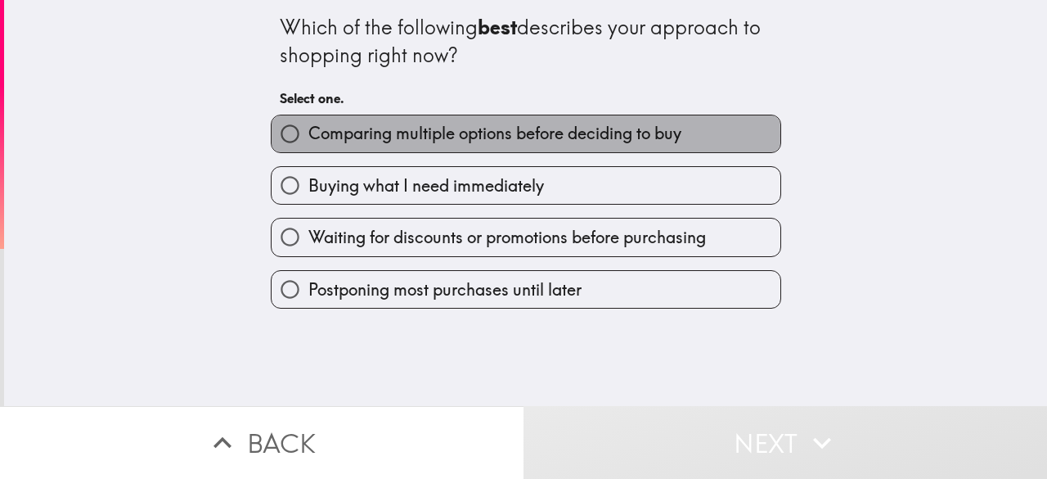
click at [429, 136] on span "Comparing multiple options before deciding to buy" at bounding box center [494, 133] width 373 height 23
click at [308, 136] on input "Comparing multiple options before deciding to buy" at bounding box center [290, 133] width 37 height 37
radio input "true"
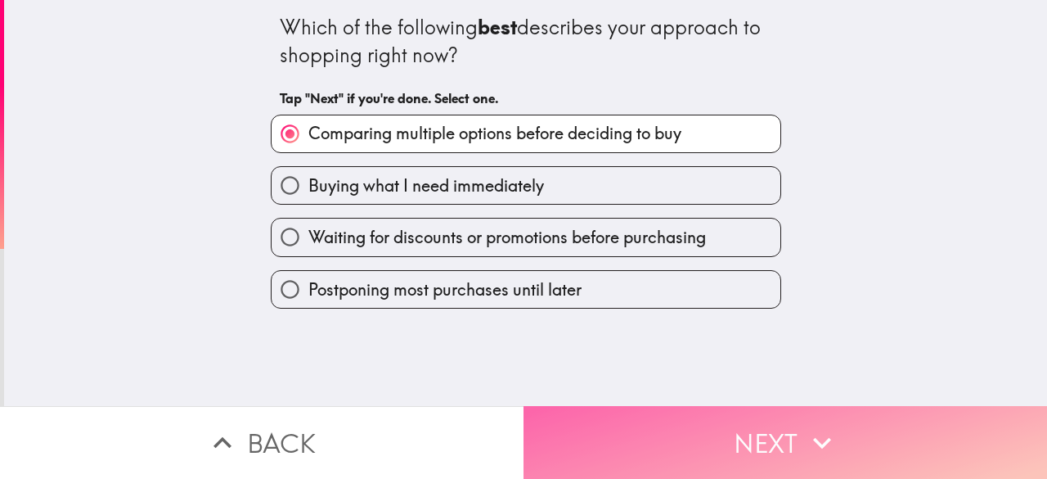
click at [594, 437] on button "Next" at bounding box center [786, 442] width 524 height 73
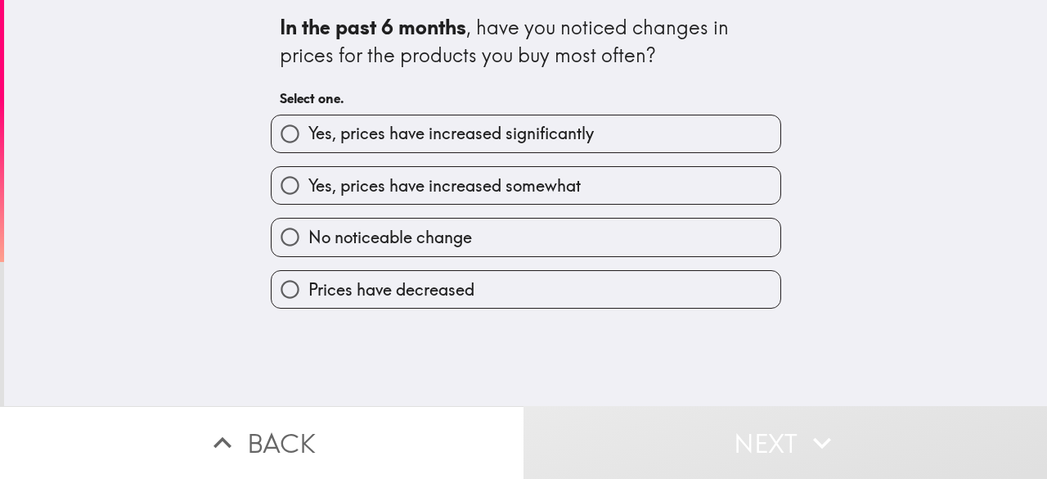
click at [415, 140] on span "Yes, prices have increased significantly" at bounding box center [450, 133] width 285 height 23
click at [308, 140] on input "Yes, prices have increased significantly" at bounding box center [290, 133] width 37 height 37
radio input "true"
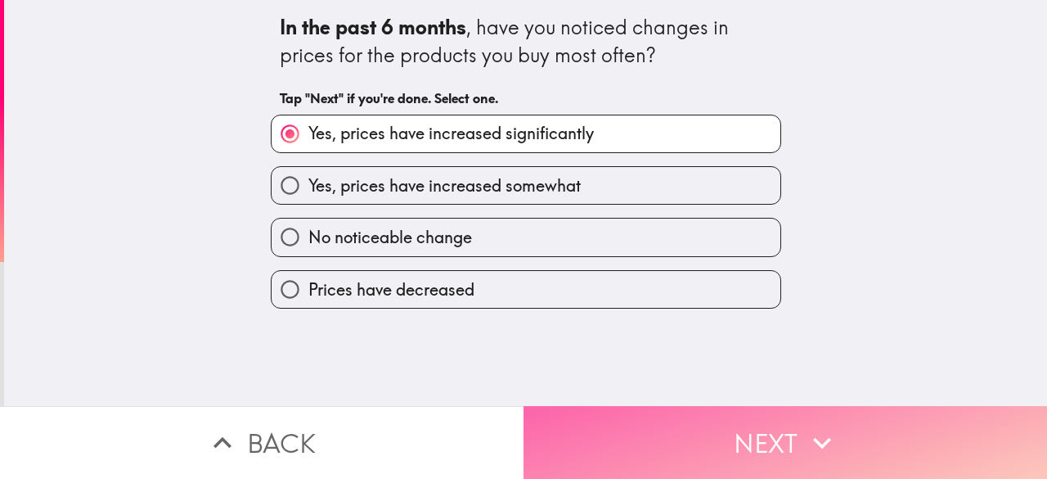
click at [736, 456] on button "Next" at bounding box center [786, 442] width 524 height 73
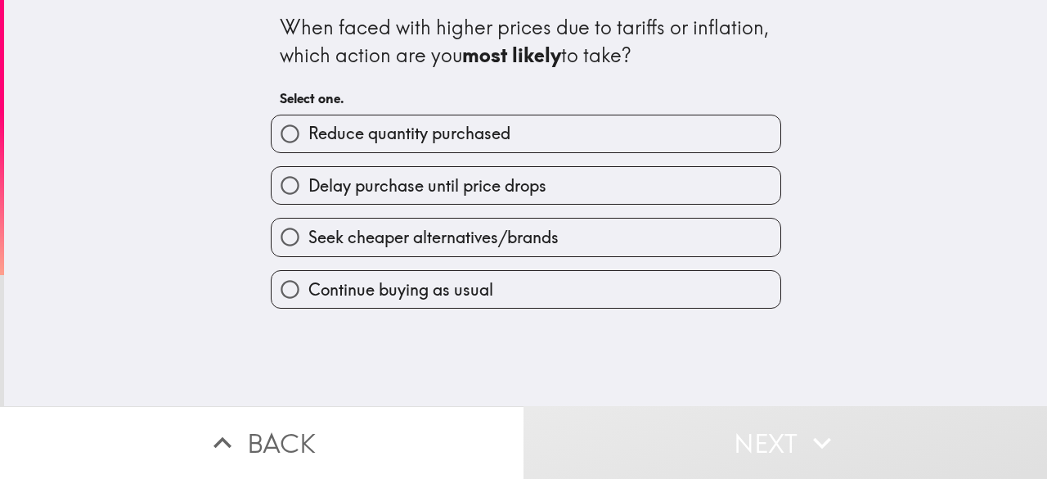
click at [368, 236] on span "Seek cheaper alternatives/brands" at bounding box center [433, 237] width 250 height 23
click at [308, 236] on input "Seek cheaper alternatives/brands" at bounding box center [290, 236] width 37 height 37
radio input "true"
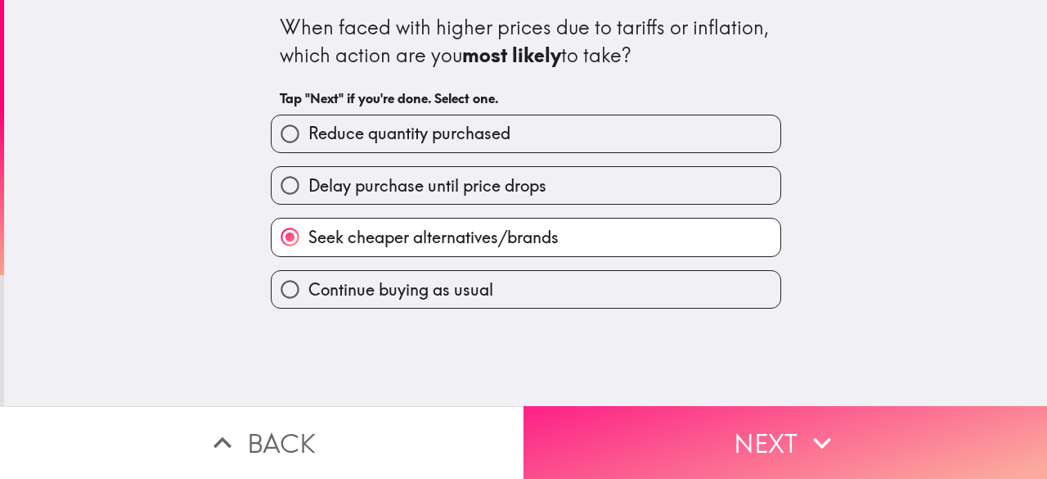
click at [669, 437] on button "Next" at bounding box center [786, 442] width 524 height 73
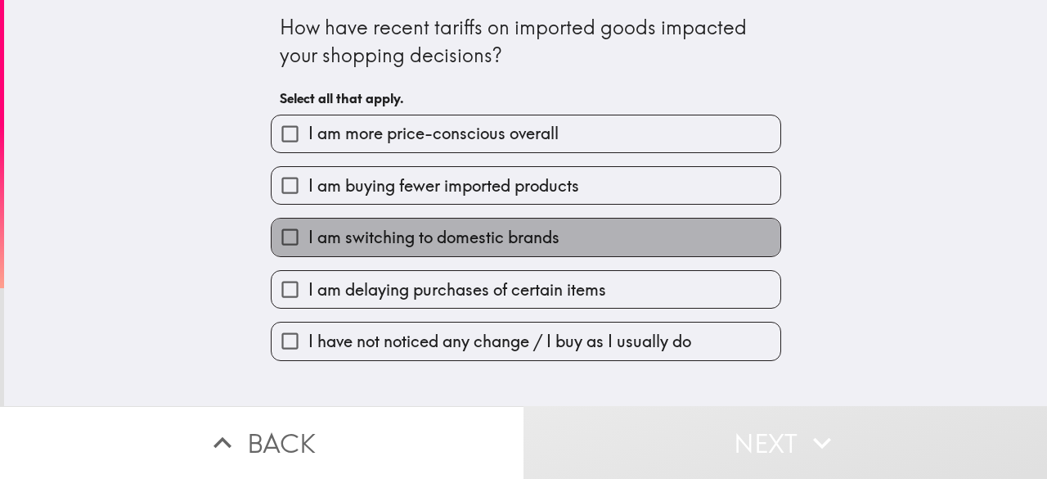
click at [450, 233] on span "I am switching to domestic brands" at bounding box center [433, 237] width 251 height 23
click at [308, 233] on input "I am switching to domestic brands" at bounding box center [290, 236] width 37 height 37
checkbox input "true"
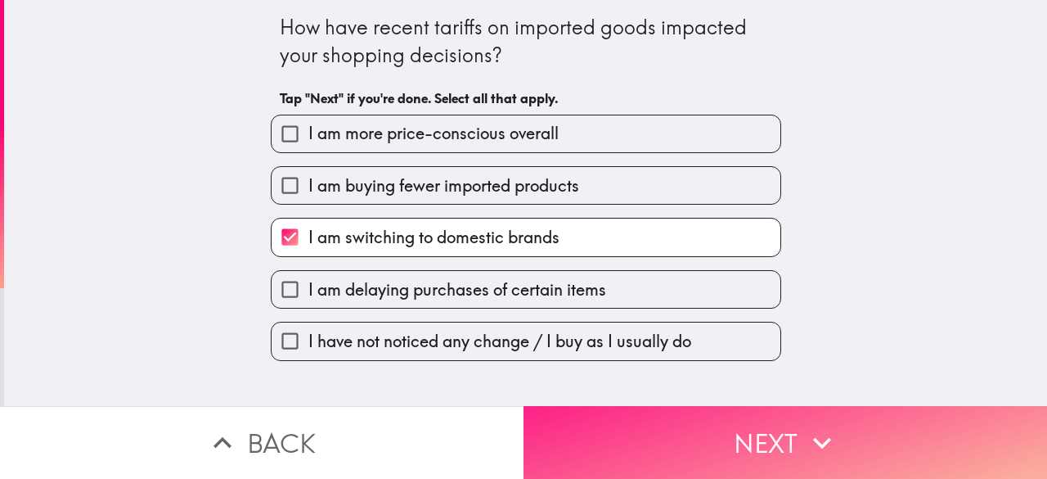
click at [627, 411] on button "Next" at bounding box center [786, 442] width 524 height 73
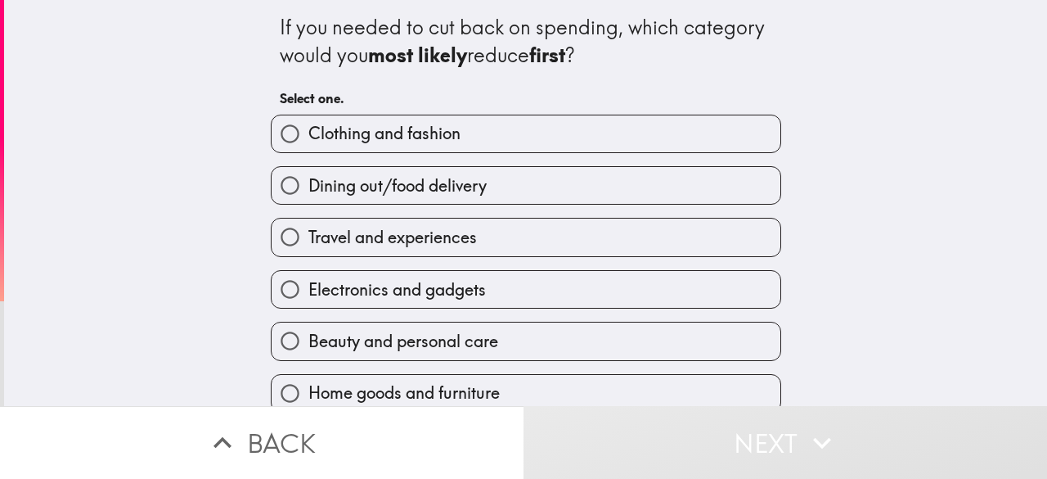
scroll to position [127, 0]
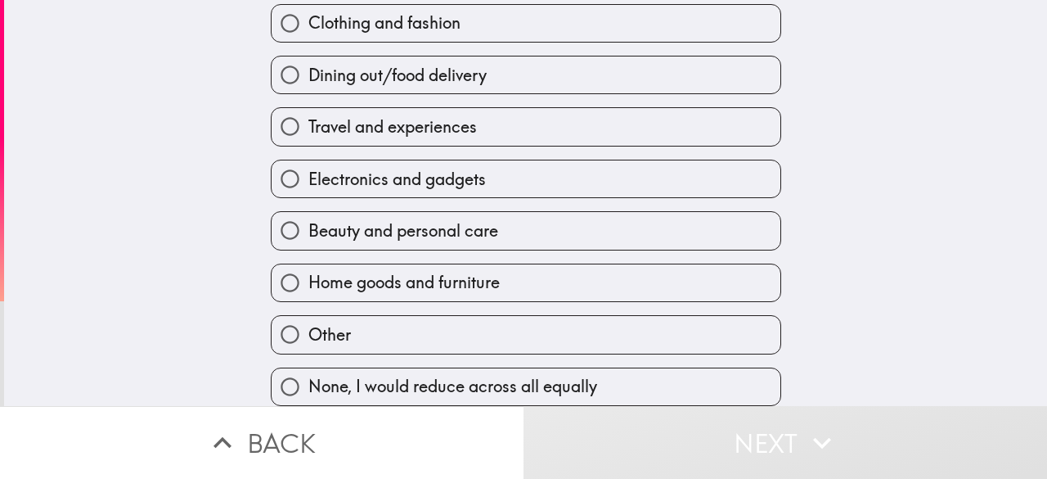
click at [366, 219] on span "Beauty and personal care" at bounding box center [403, 230] width 190 height 23
click at [308, 218] on input "Beauty and personal care" at bounding box center [290, 230] width 37 height 37
radio input "true"
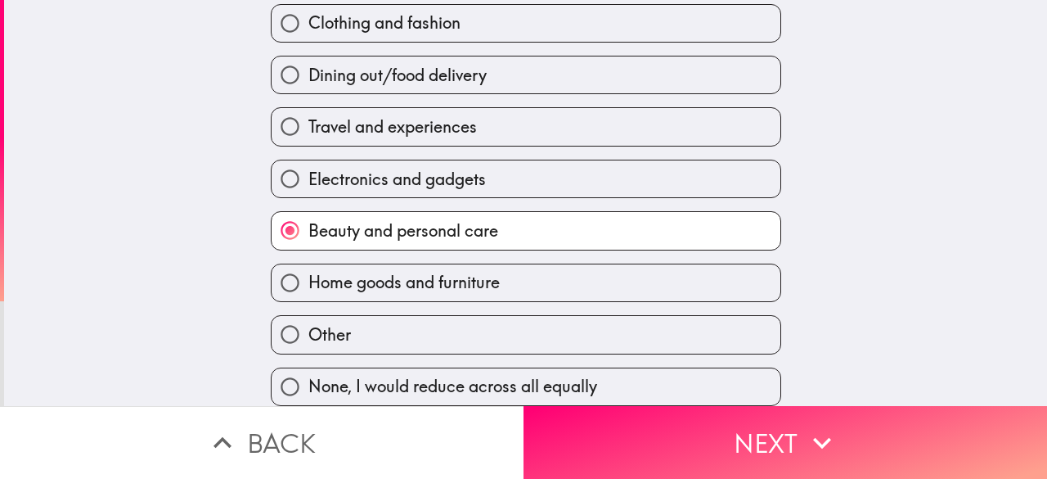
scroll to position [0, 0]
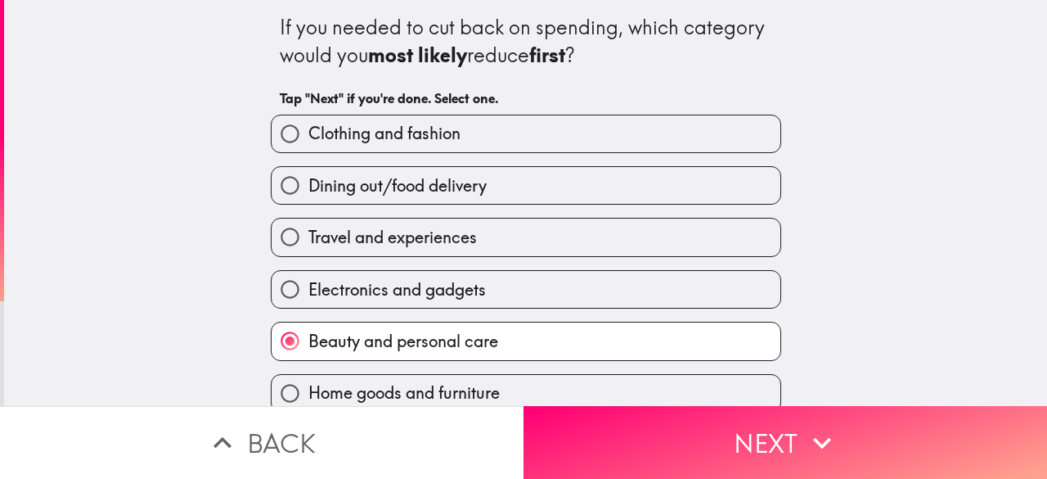
click at [362, 125] on span "Clothing and fashion" at bounding box center [384, 133] width 152 height 23
click at [308, 125] on input "Clothing and fashion" at bounding box center [290, 133] width 37 height 37
radio input "true"
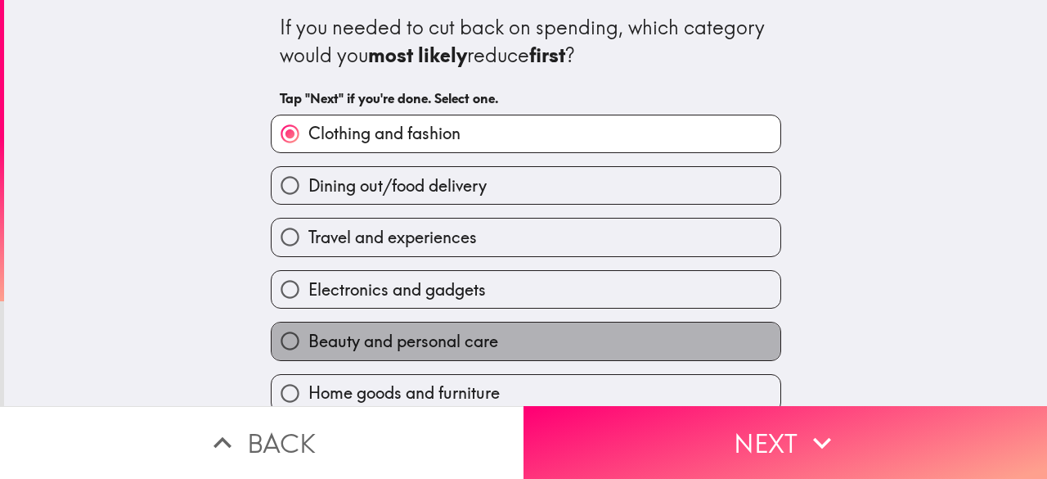
click at [472, 351] on span "Beauty and personal care" at bounding box center [403, 341] width 190 height 23
click at [308, 351] on input "Beauty and personal care" at bounding box center [290, 340] width 37 height 37
radio input "true"
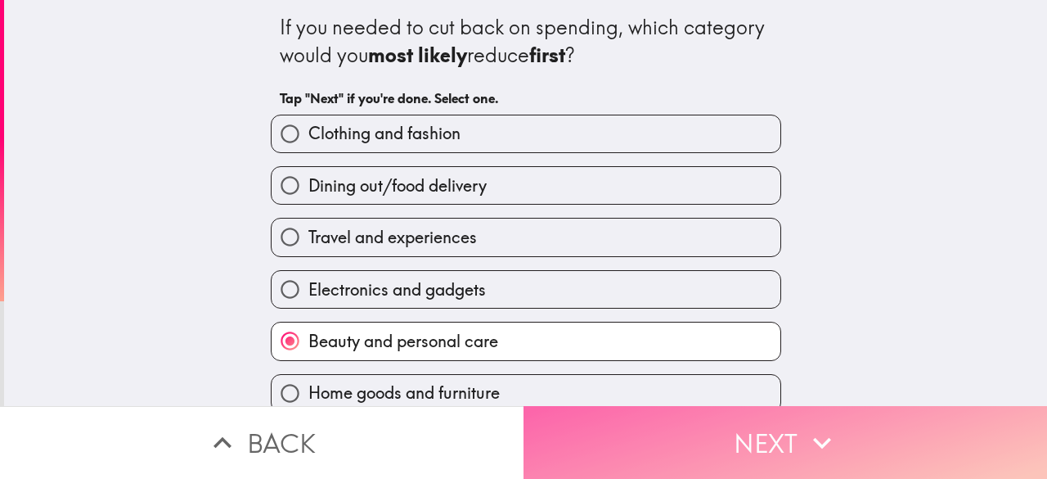
click at [597, 438] on button "Next" at bounding box center [786, 442] width 524 height 73
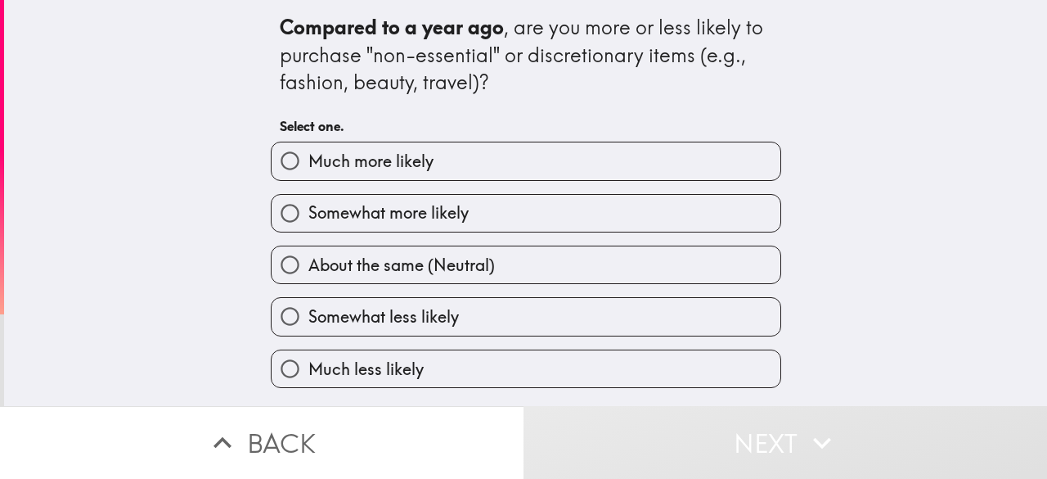
click at [488, 211] on label "Somewhat more likely" at bounding box center [526, 213] width 509 height 37
click at [308, 211] on input "Somewhat more likely" at bounding box center [290, 213] width 37 height 37
radio input "true"
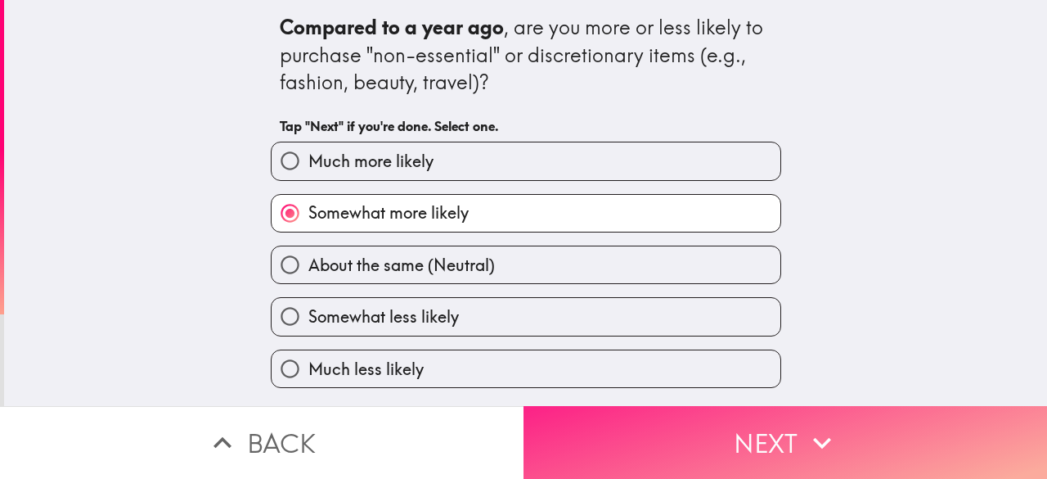
click at [668, 440] on button "Next" at bounding box center [786, 442] width 524 height 73
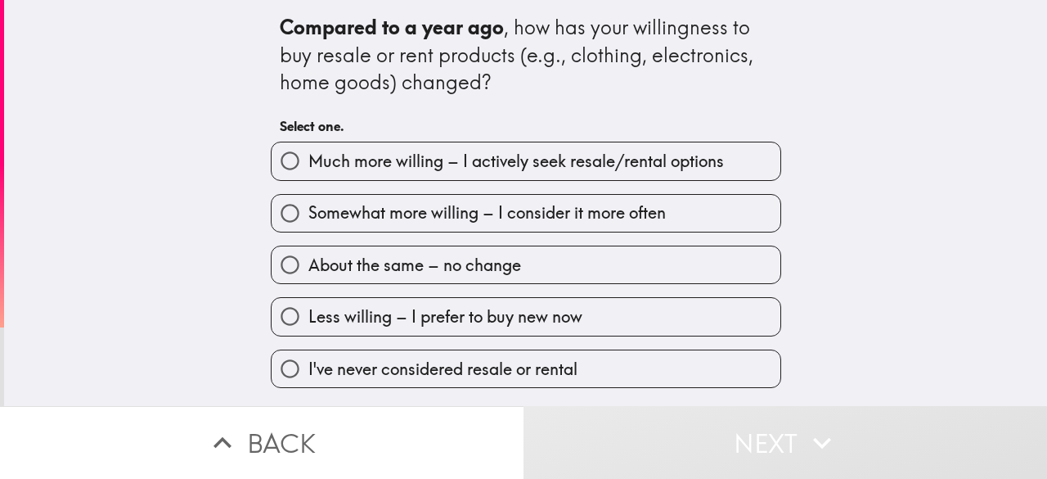
click at [438, 222] on span "Somewhat more willing – I consider it more often" at bounding box center [486, 212] width 357 height 23
click at [308, 222] on input "Somewhat more willing – I consider it more often" at bounding box center [290, 213] width 37 height 37
radio input "true"
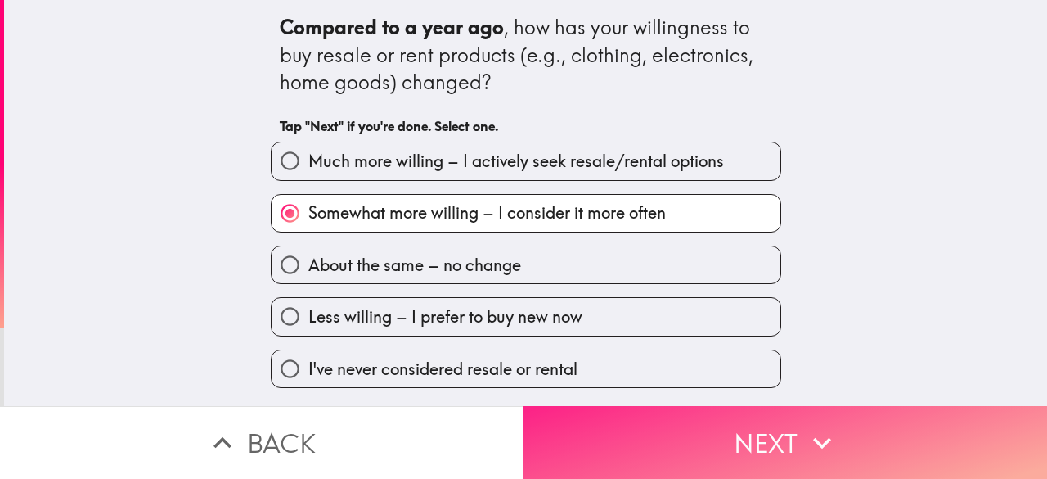
click at [590, 446] on button "Next" at bounding box center [786, 442] width 524 height 73
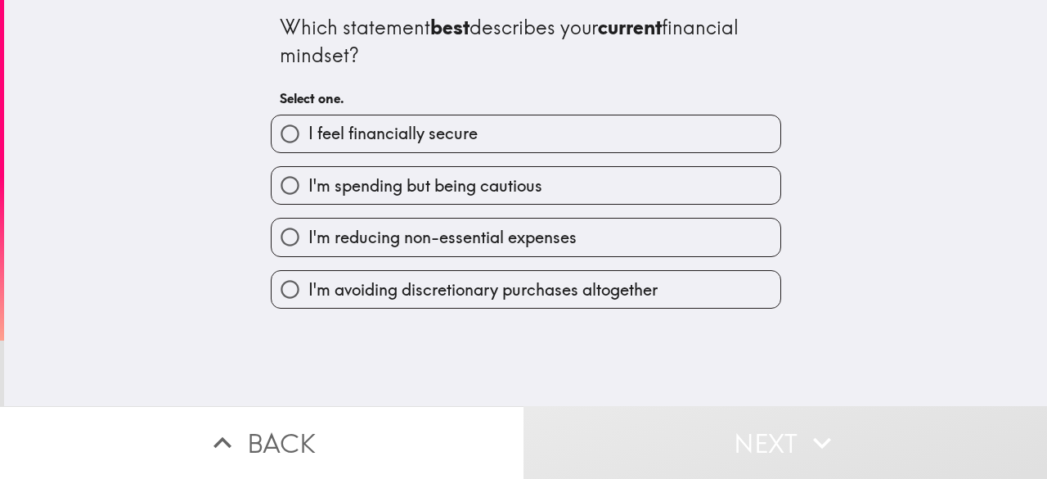
click at [443, 133] on span "I feel financially secure" at bounding box center [392, 133] width 169 height 23
click at [308, 133] on input "I feel financially secure" at bounding box center [290, 133] width 37 height 37
radio input "true"
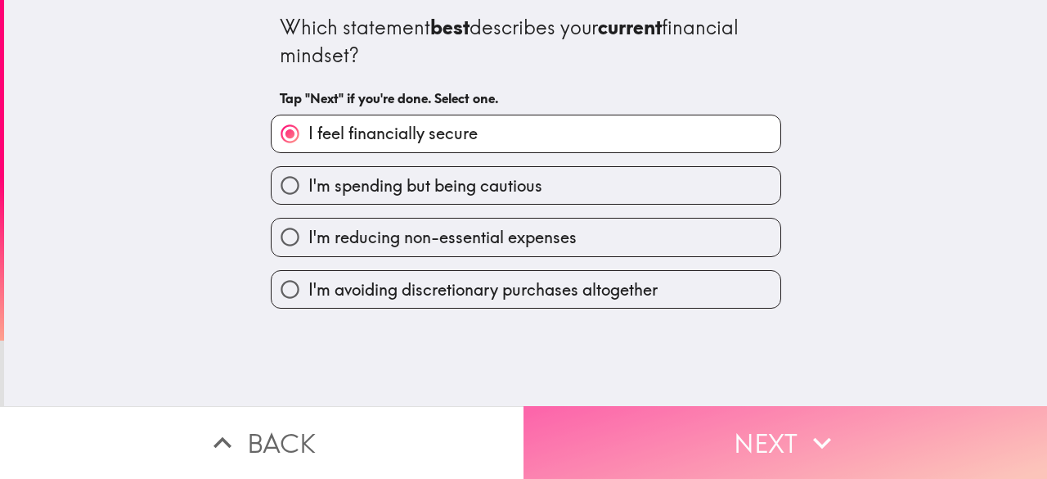
click at [558, 421] on button "Next" at bounding box center [786, 442] width 524 height 73
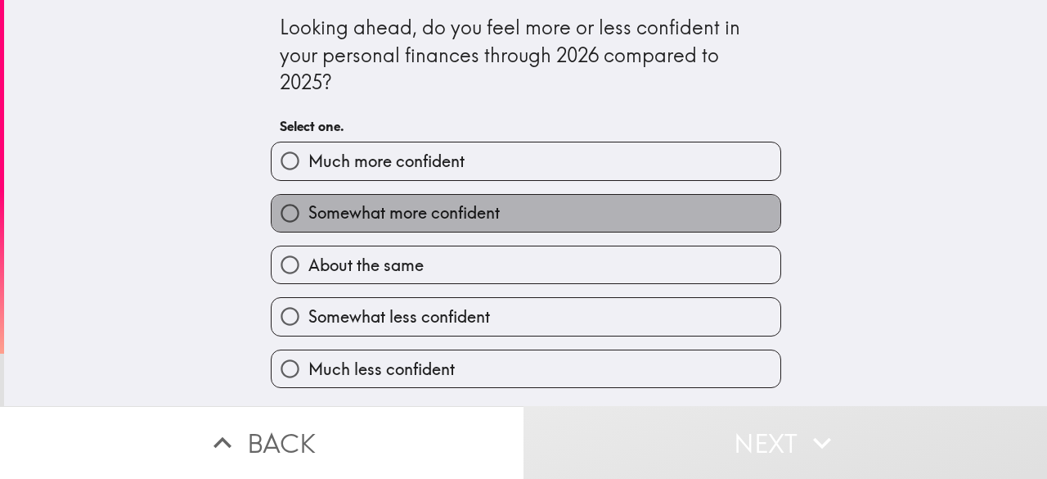
click at [447, 224] on span "Somewhat more confident" at bounding box center [403, 212] width 191 height 23
click at [308, 224] on input "Somewhat more confident" at bounding box center [290, 213] width 37 height 37
radio input "true"
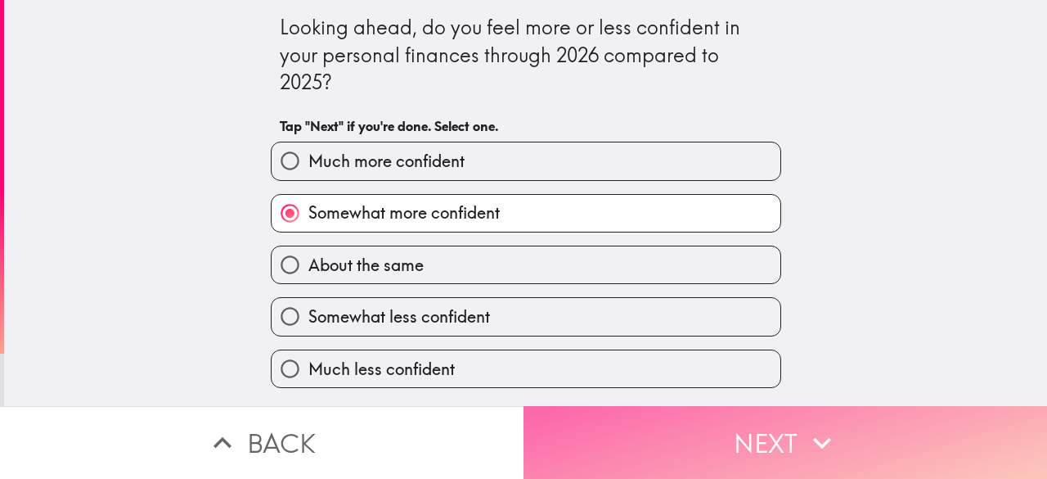
click at [583, 451] on button "Next" at bounding box center [786, 442] width 524 height 73
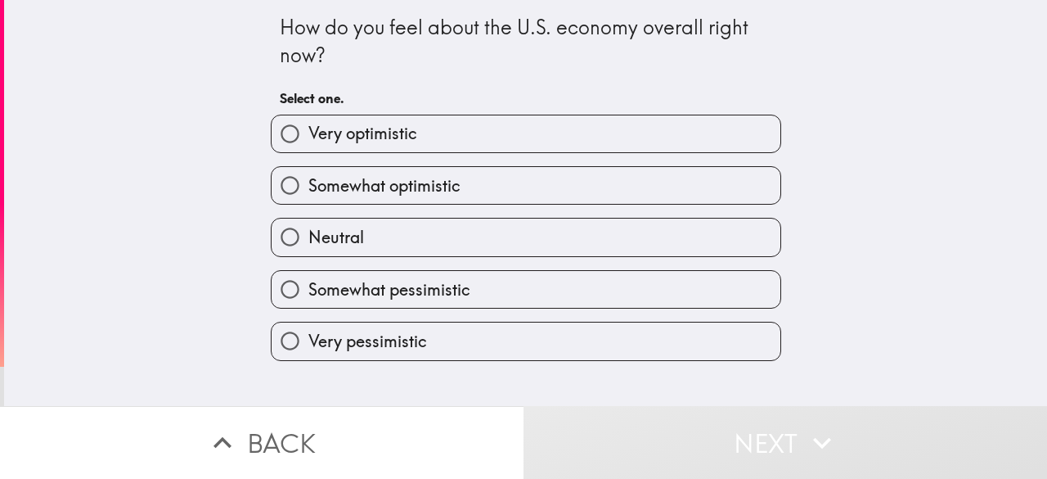
click at [426, 135] on label "Very optimistic" at bounding box center [526, 133] width 509 height 37
click at [308, 135] on input "Very optimistic" at bounding box center [290, 133] width 37 height 37
radio input "true"
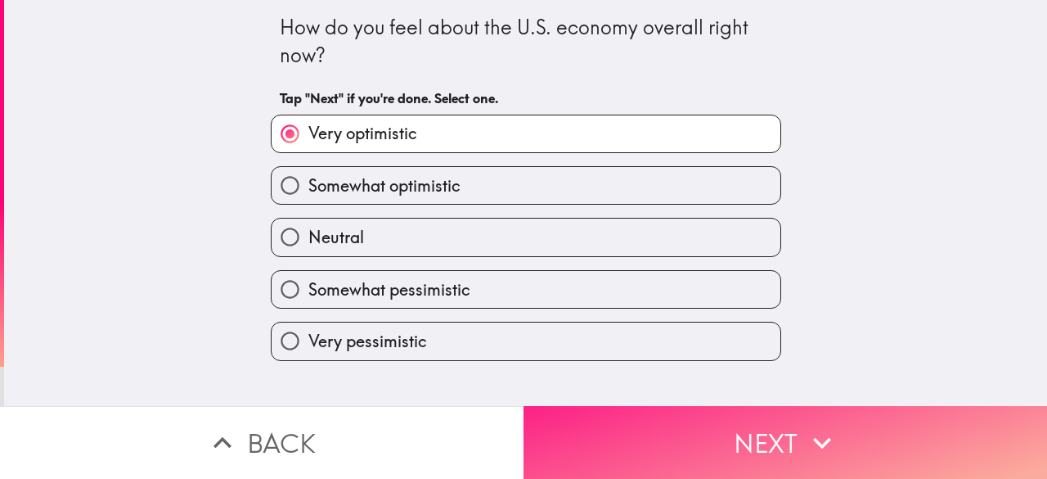
click at [567, 422] on button "Next" at bounding box center [786, 442] width 524 height 73
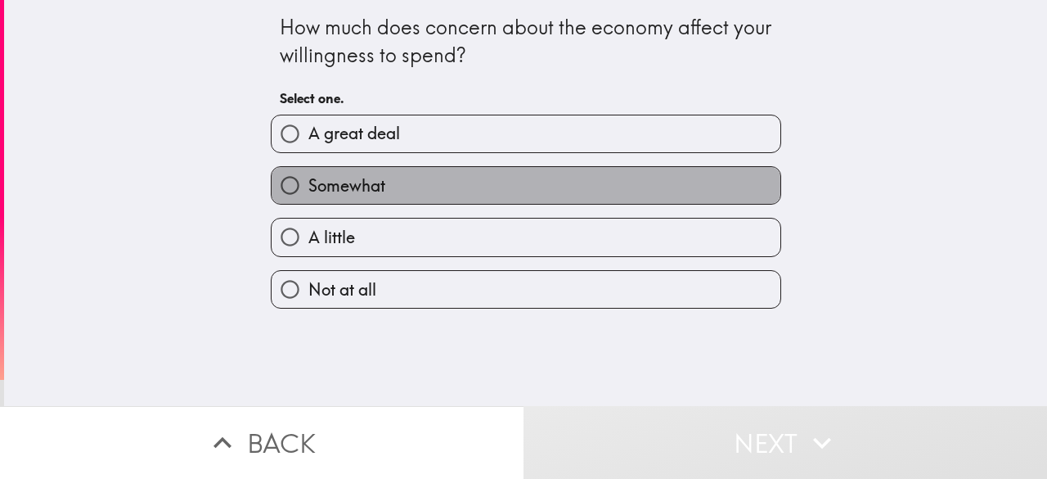
click at [335, 186] on span "Somewhat" at bounding box center [346, 185] width 77 height 23
click at [308, 186] on input "Somewhat" at bounding box center [290, 185] width 37 height 37
radio input "true"
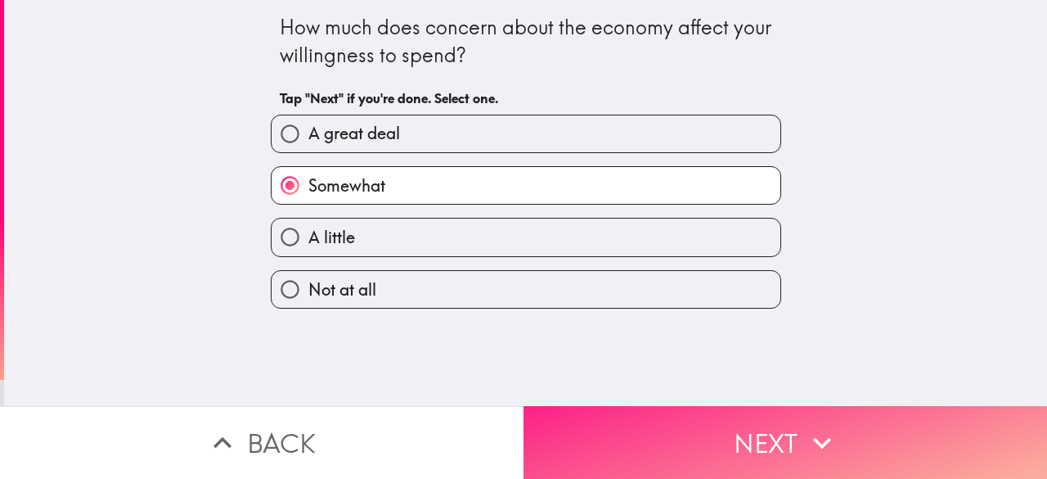
click at [663, 448] on button "Next" at bounding box center [786, 442] width 524 height 73
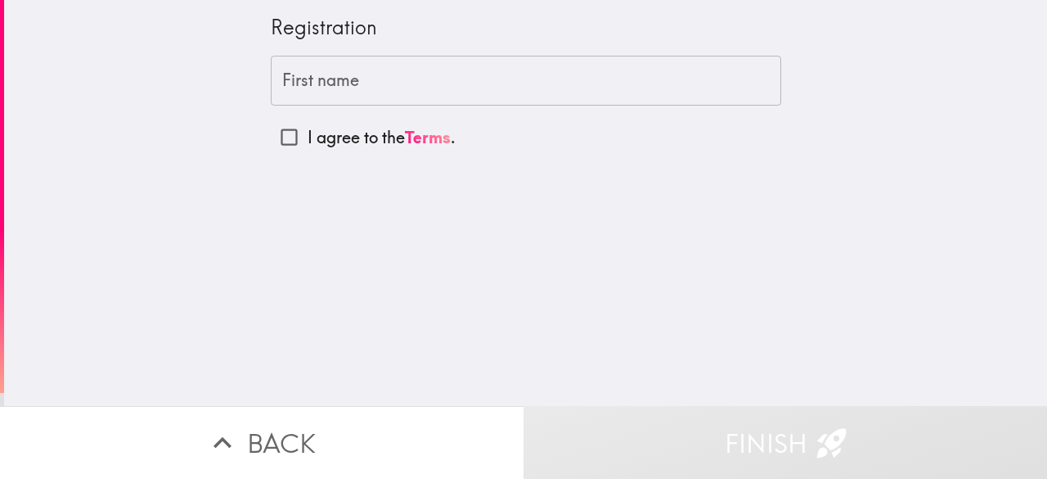
drag, startPoint x: 249, startPoint y: 14, endPoint x: 417, endPoint y: 35, distance: 169.0
click at [417, 35] on div "Registration First name First name I agree to the Terms ." at bounding box center [525, 203] width 1043 height 406
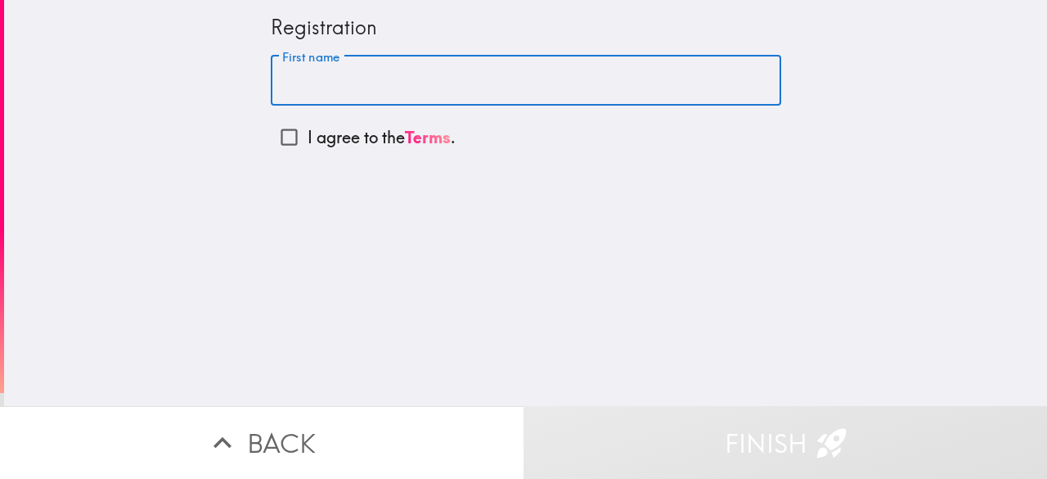
click at [360, 87] on input "First name" at bounding box center [526, 81] width 510 height 51
click at [311, 83] on input "First name" at bounding box center [526, 81] width 510 height 51
type input "[PERSON_NAME]"
click at [271, 134] on input "I agree to the Terms ." at bounding box center [289, 137] width 37 height 37
checkbox input "true"
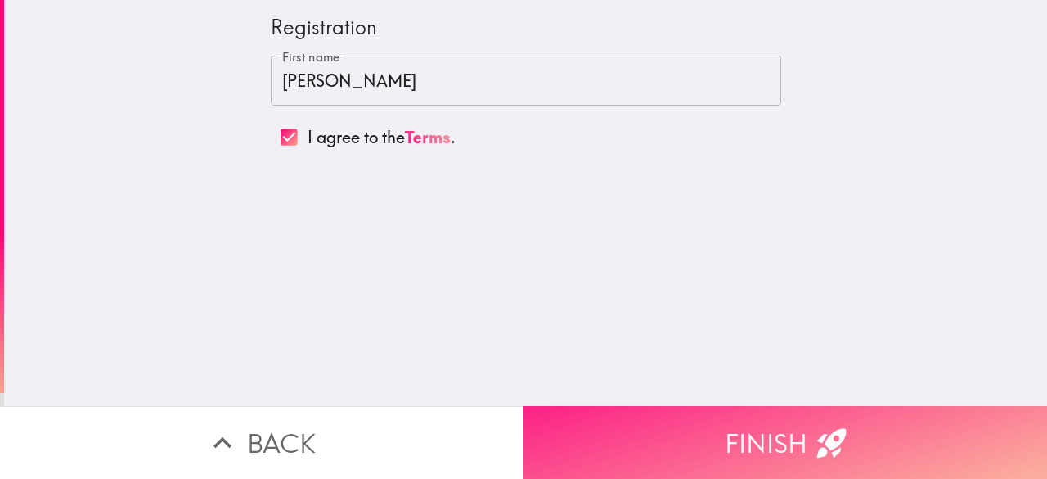
click at [641, 423] on button "Finish" at bounding box center [786, 442] width 524 height 73
